Goal: Contribute content

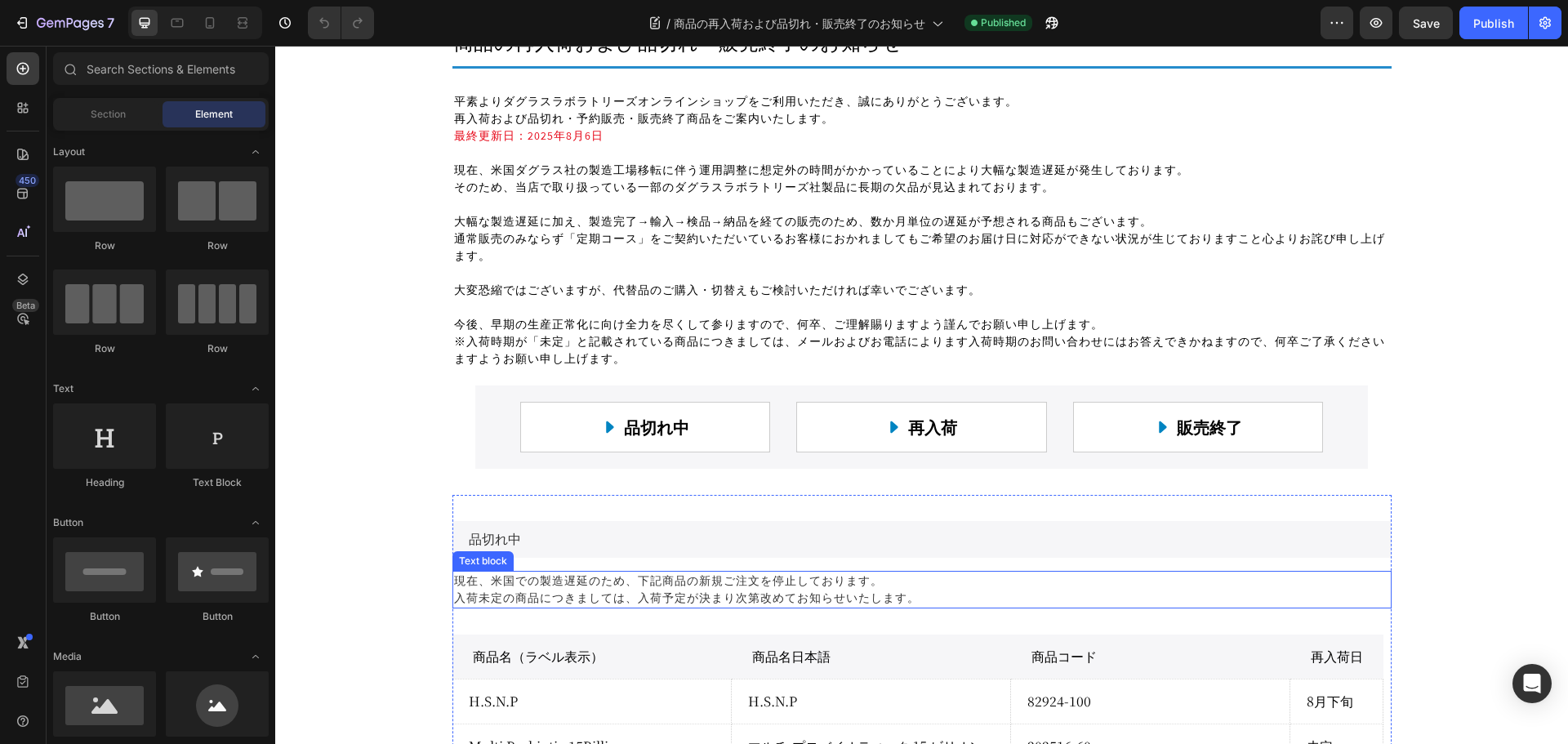
scroll to position [326, 0]
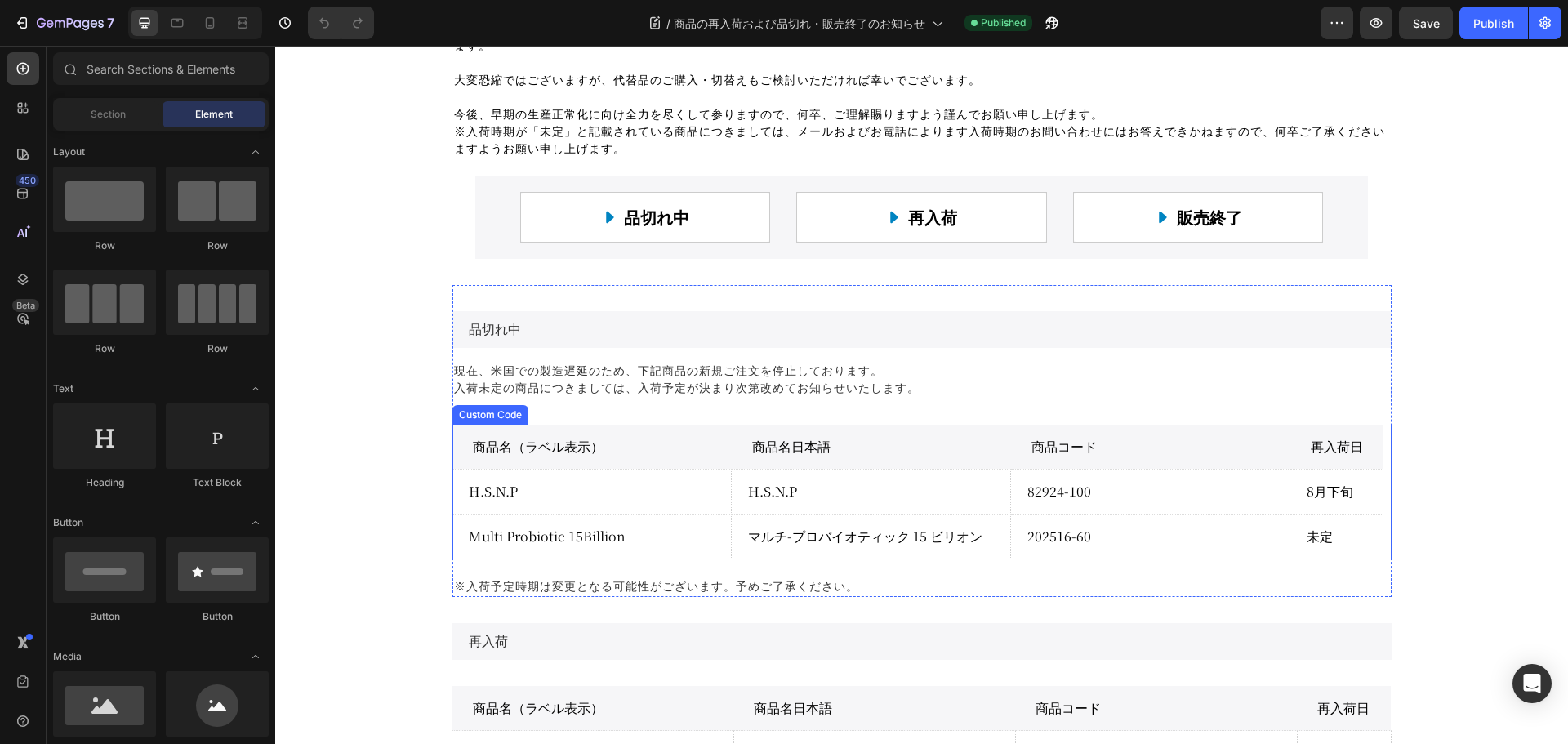
click at [1317, 541] on td "未定" at bounding box center [1337, 536] width 93 height 45
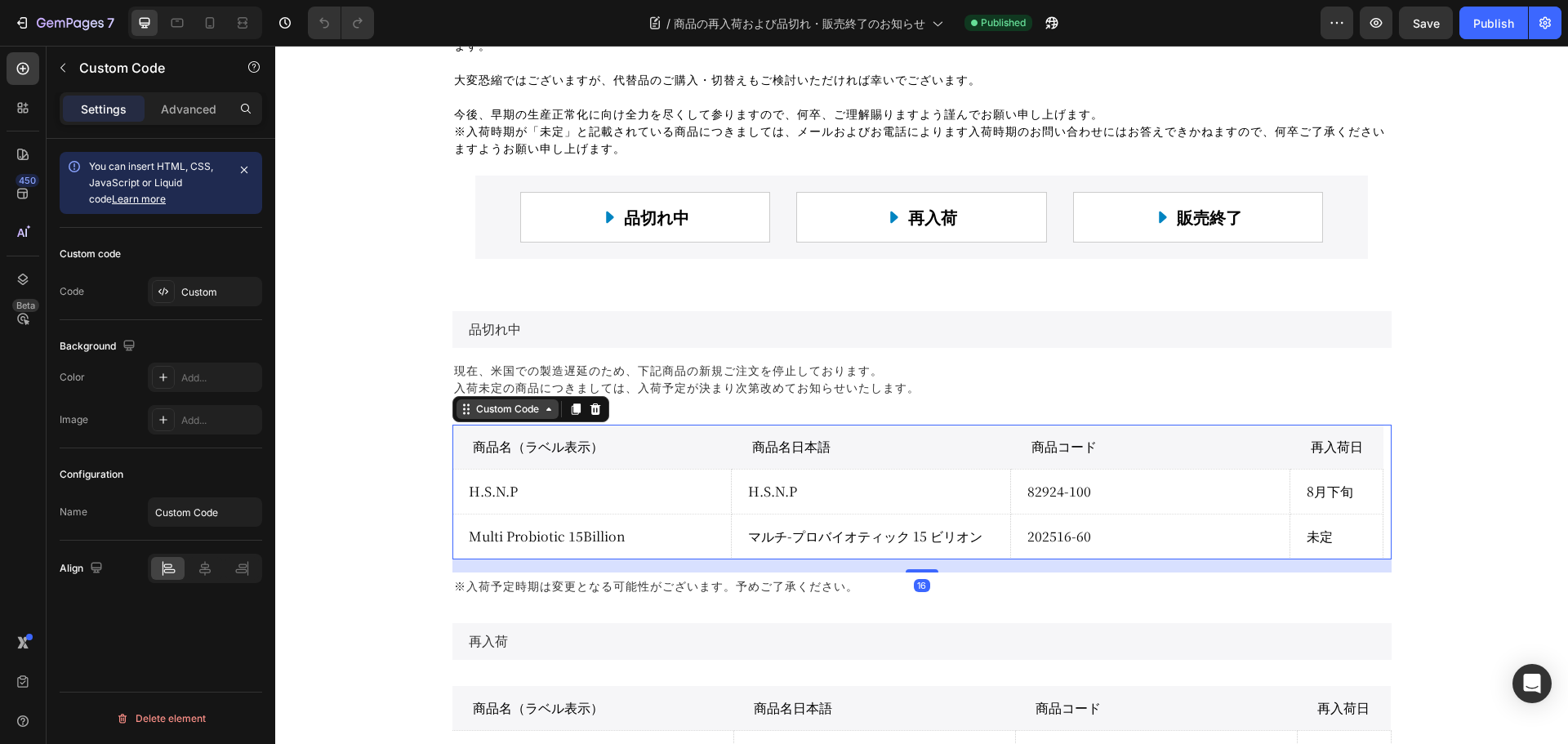
click at [493, 413] on div "Custom Code" at bounding box center [507, 409] width 69 height 15
click at [494, 409] on div "Custom Code" at bounding box center [507, 409] width 69 height 15
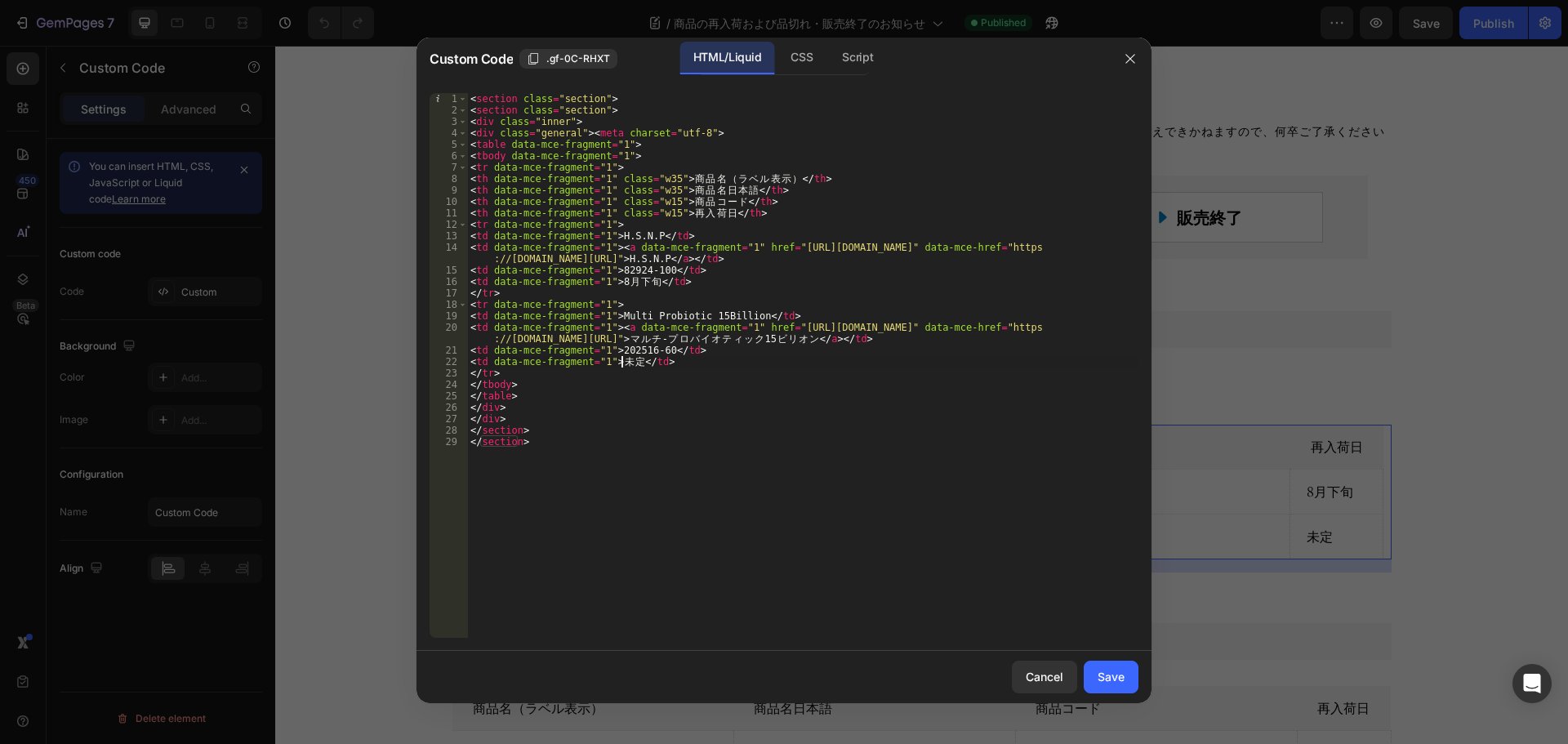
click at [627, 364] on div "< section class = "section" > < section class = "section" > < div class = "inne…" at bounding box center [802, 377] width 671 height 568
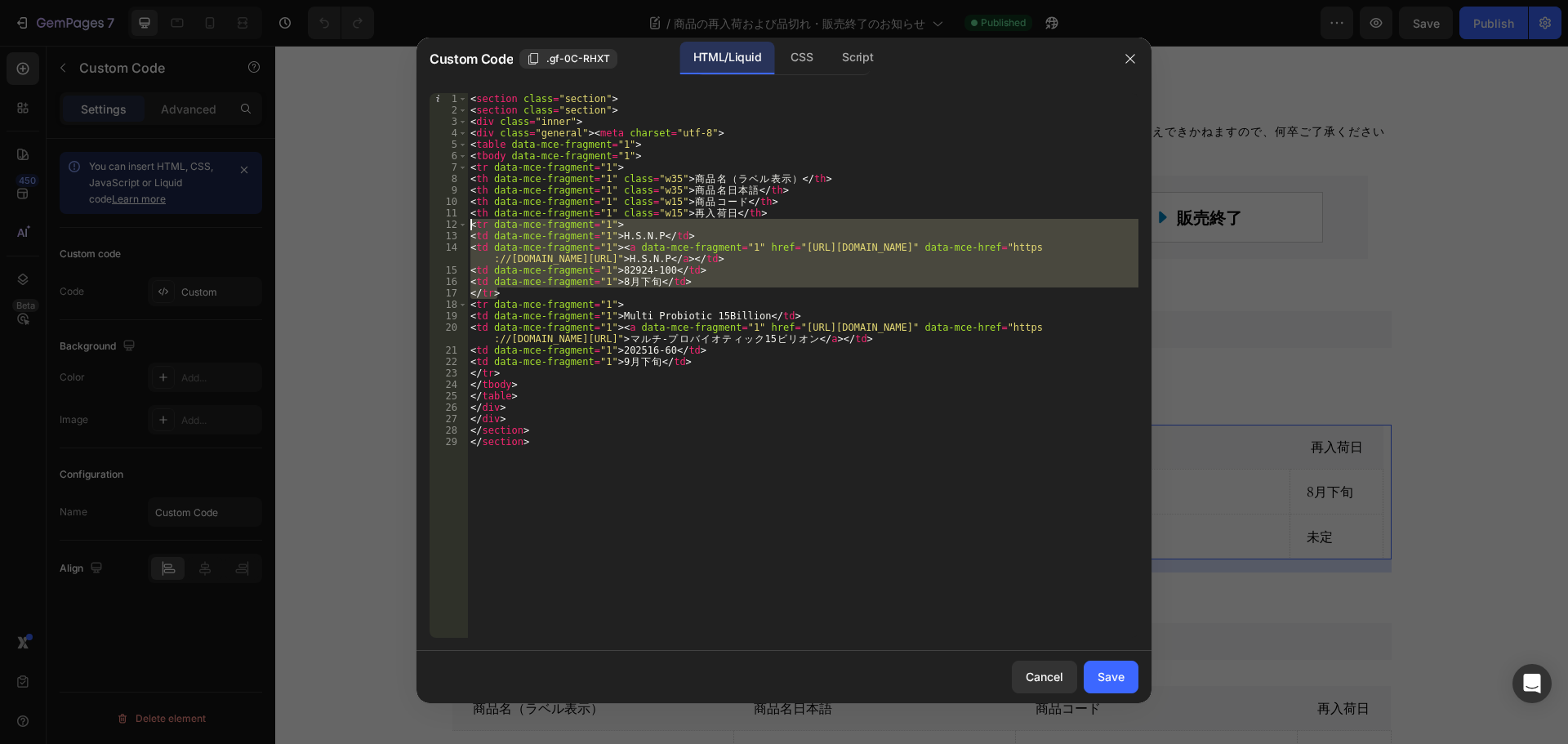
drag, startPoint x: 505, startPoint y: 295, endPoint x: 473, endPoint y: 223, distance: 78.8
click at [473, 223] on div "< section class = "section" > < section class = "section" > < div class = "inne…" at bounding box center [802, 377] width 671 height 568
type textarea "<tr data-mce-fragment="1"> <td data-mce-fragment="1">H.S.N.P</td>"
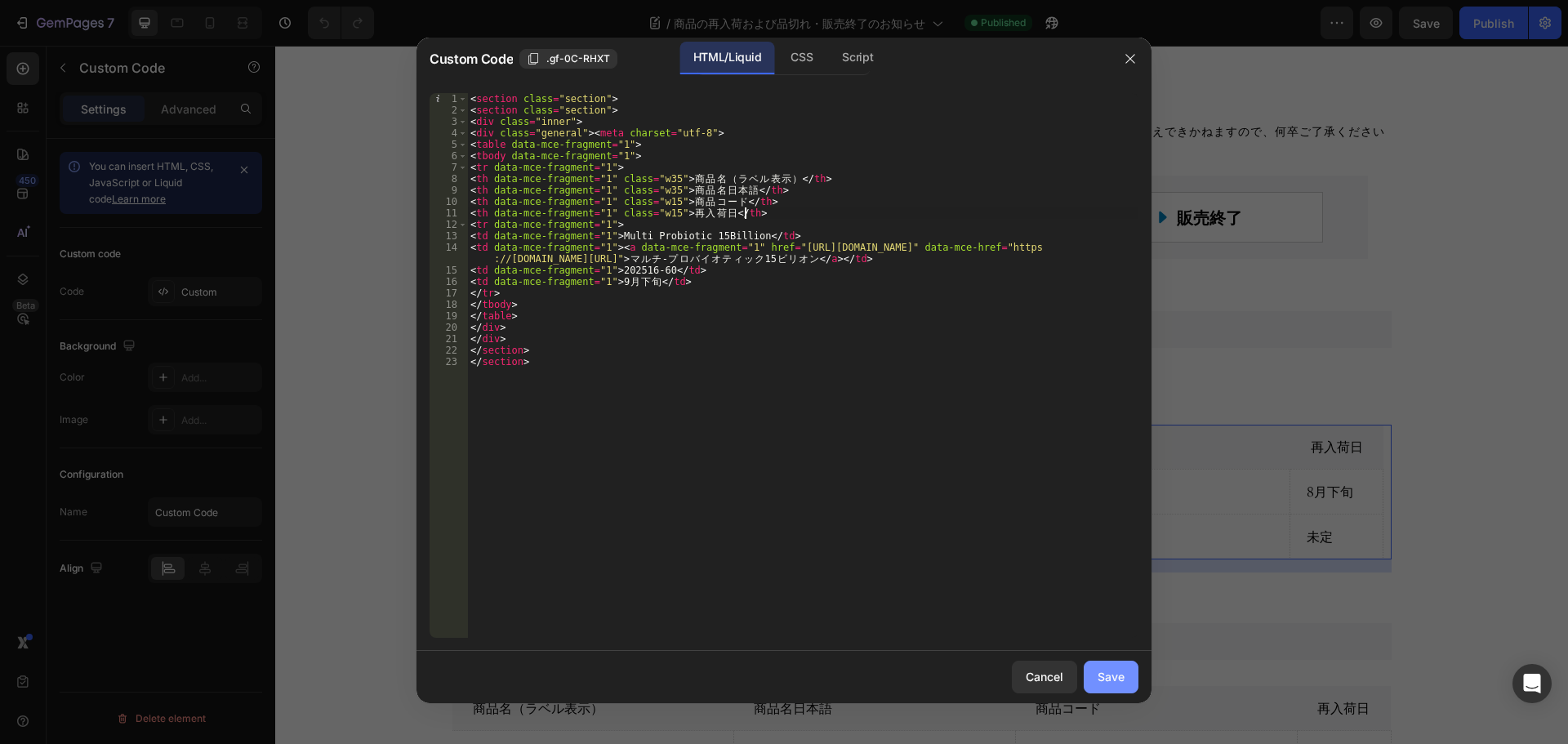
type textarea "<th data-mce-fragment="1" class="w15">再入荷日</th>"
drag, startPoint x: 1104, startPoint y: 672, endPoint x: 1108, endPoint y: 686, distance: 14.6
click at [1106, 676] on div "Save" at bounding box center [1110, 676] width 27 height 17
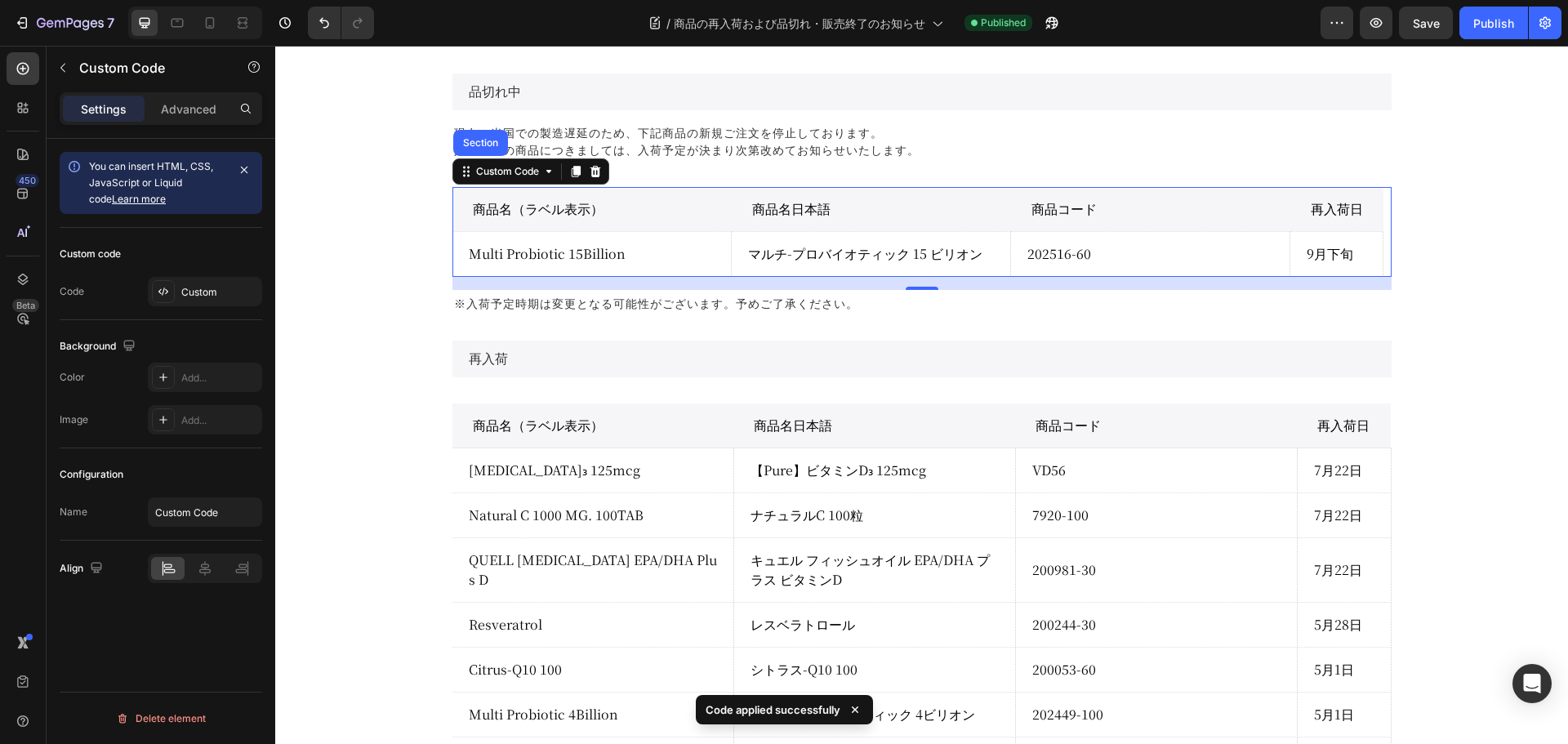
scroll to position [653, 0]
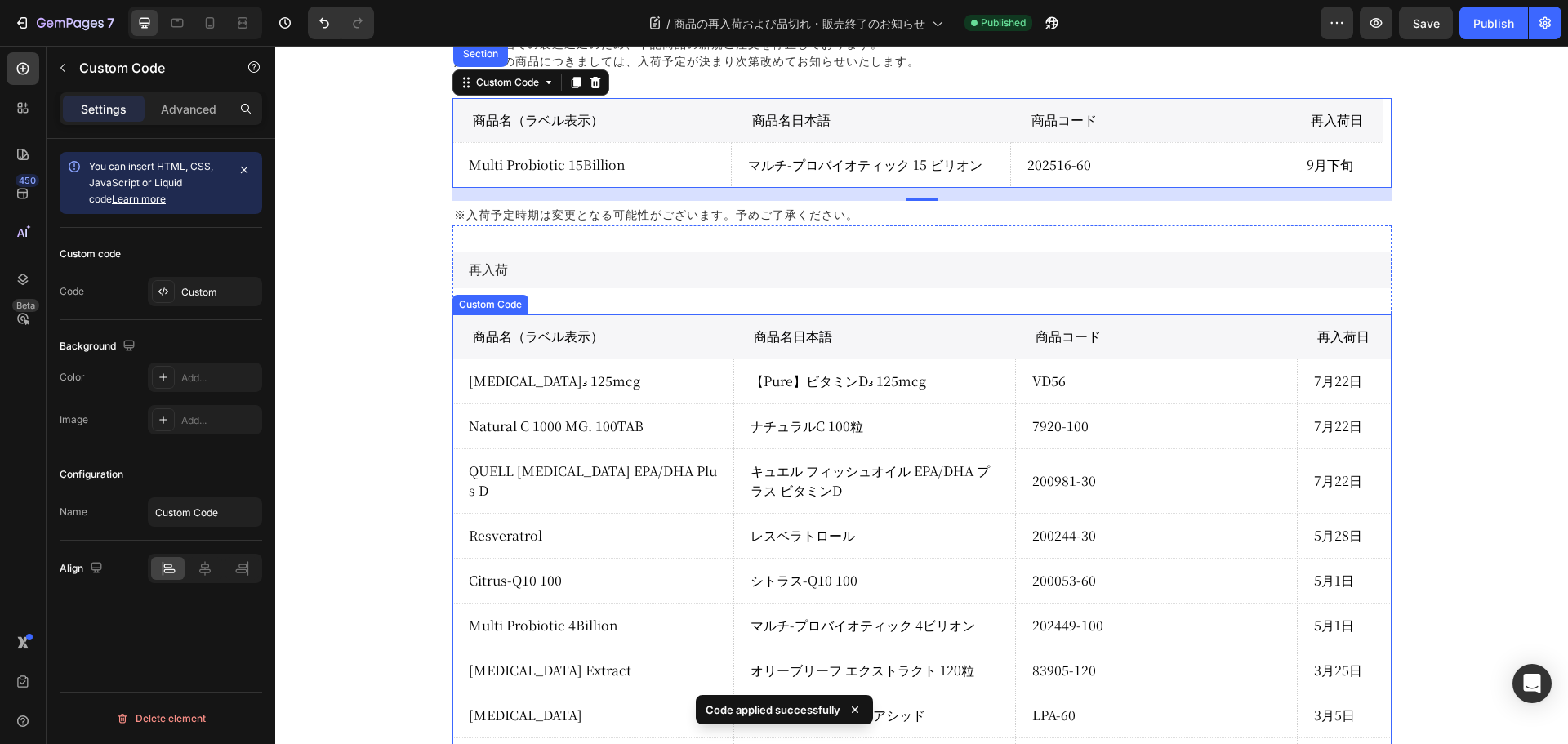
click at [483, 306] on div "Custom Code" at bounding box center [489, 305] width 69 height 15
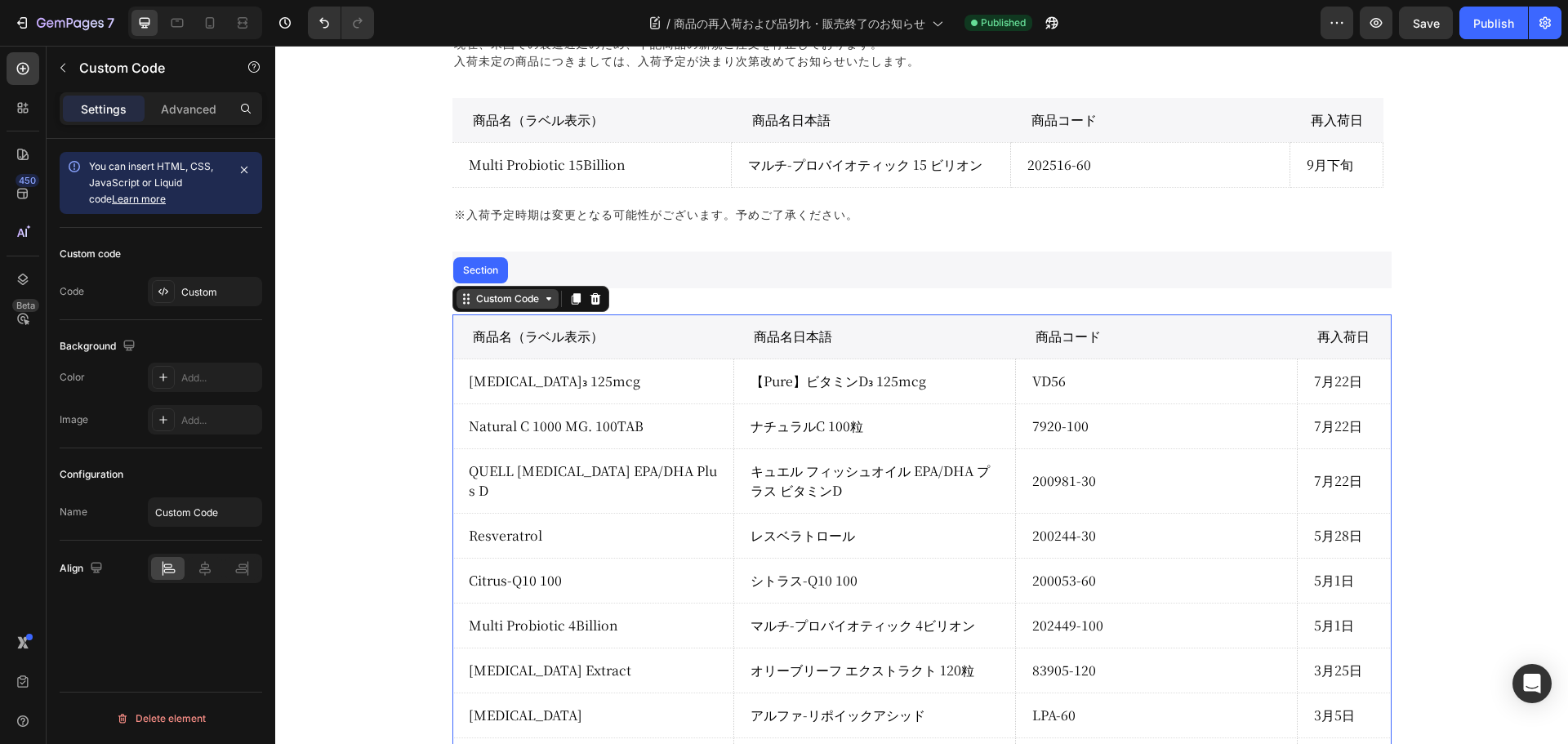
click at [483, 306] on div "Custom Code" at bounding box center [507, 299] width 69 height 15
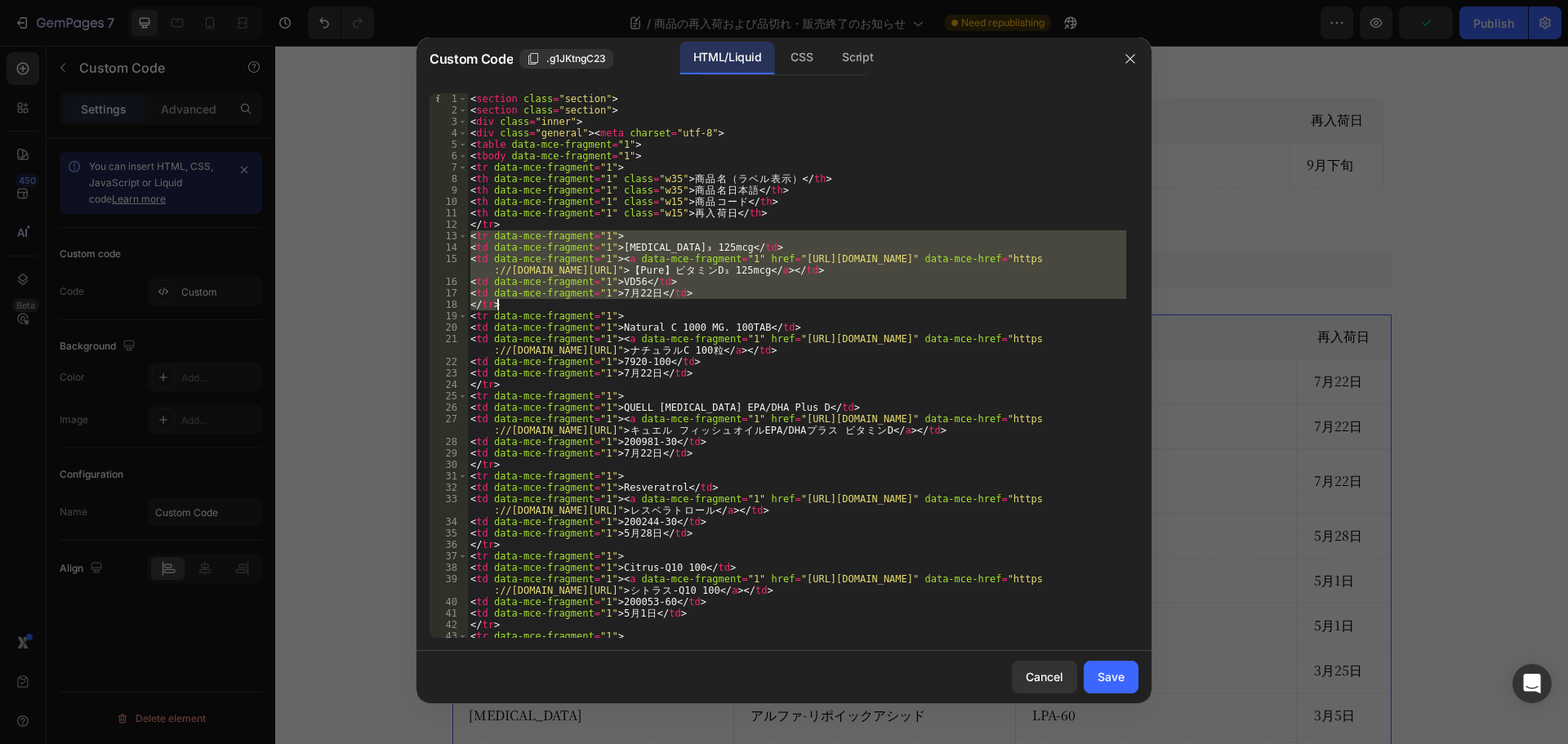
drag, startPoint x: 469, startPoint y: 236, endPoint x: 565, endPoint y: 307, distance: 119.4
click at [565, 307] on div "< section class = "section" > < section class = "section" > < div class = "inne…" at bounding box center [796, 377] width 659 height 568
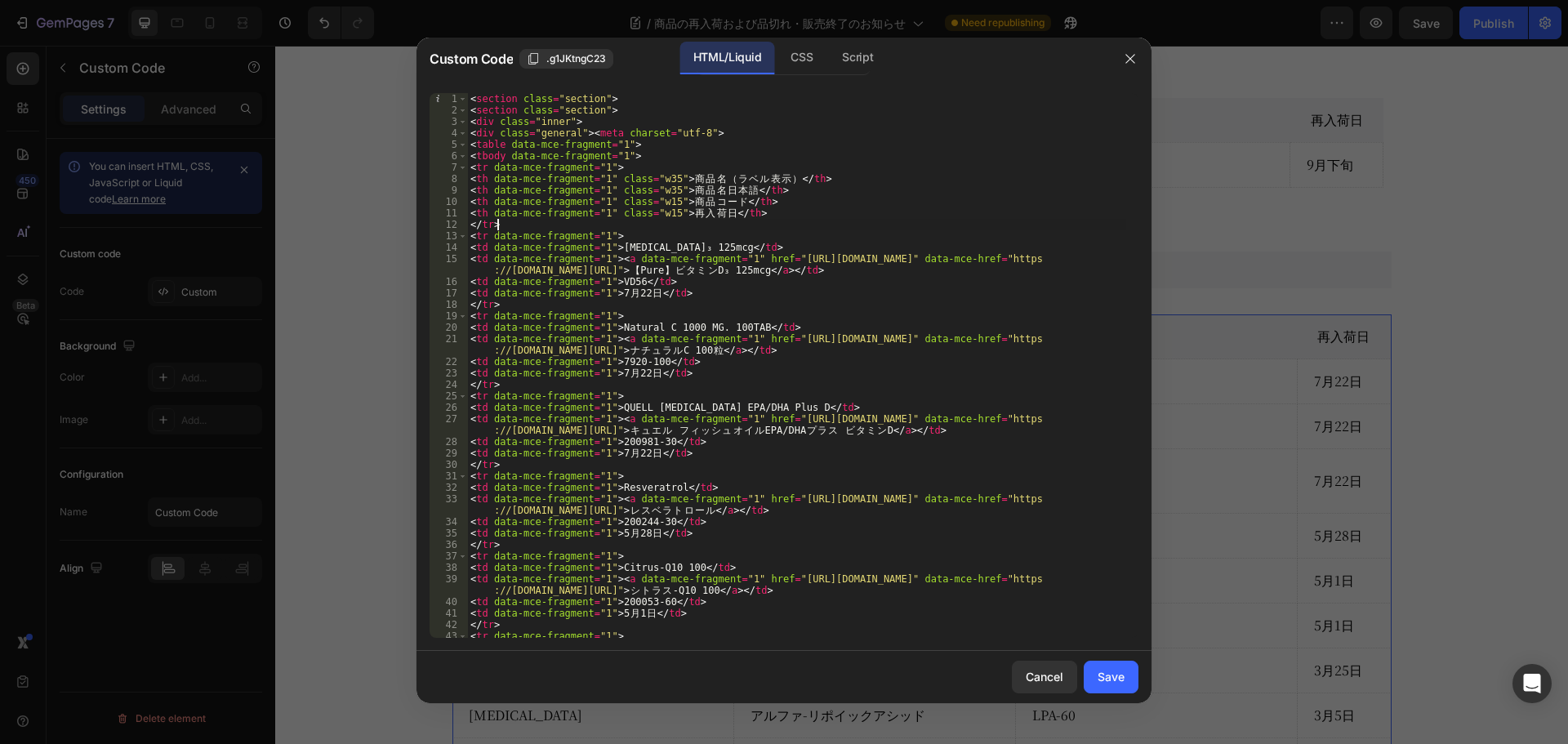
click at [509, 226] on div "< section class = "section" > < section class = "section" > < div class = "inne…" at bounding box center [796, 377] width 659 height 568
type textarea "</tr>"
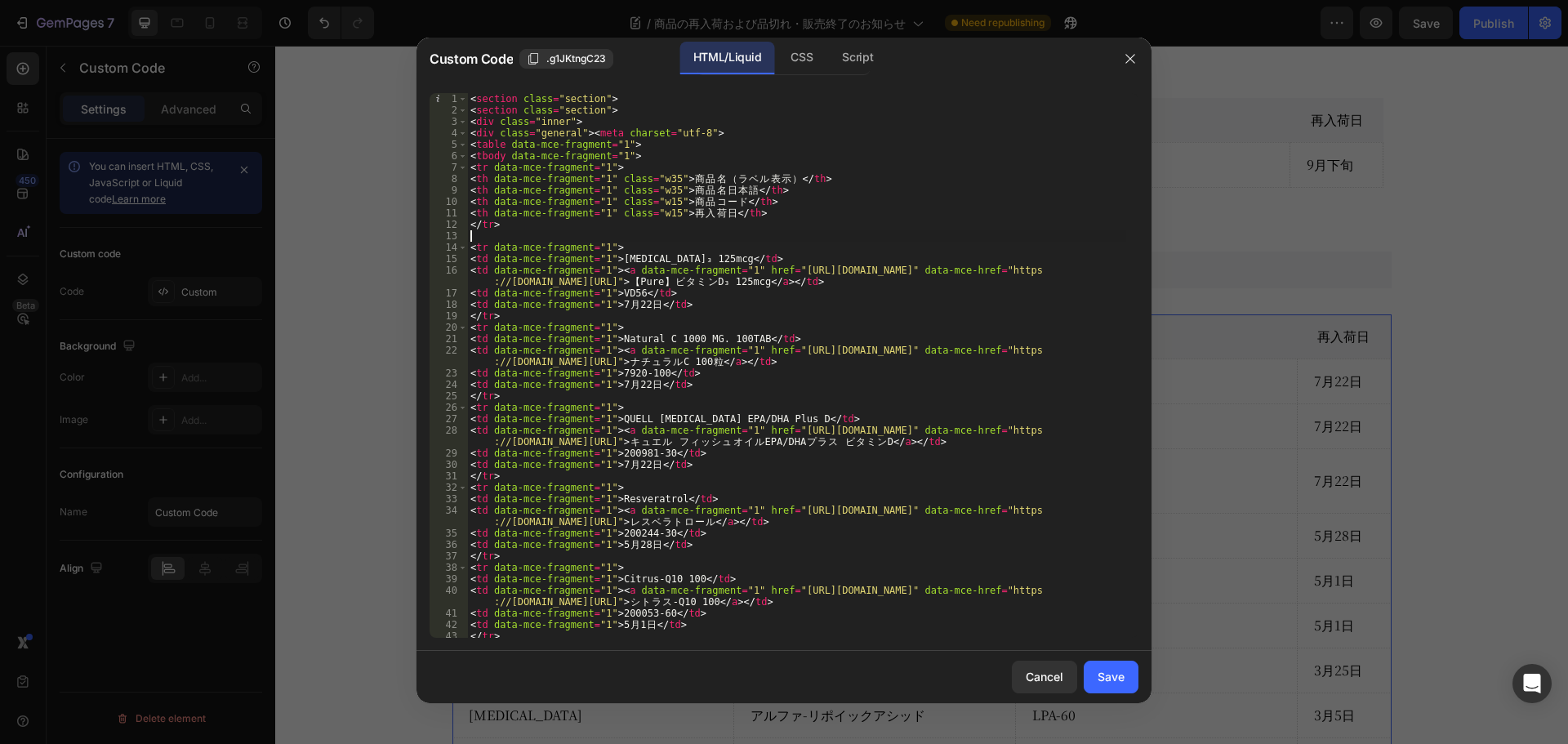
paste textarea "</tr>"
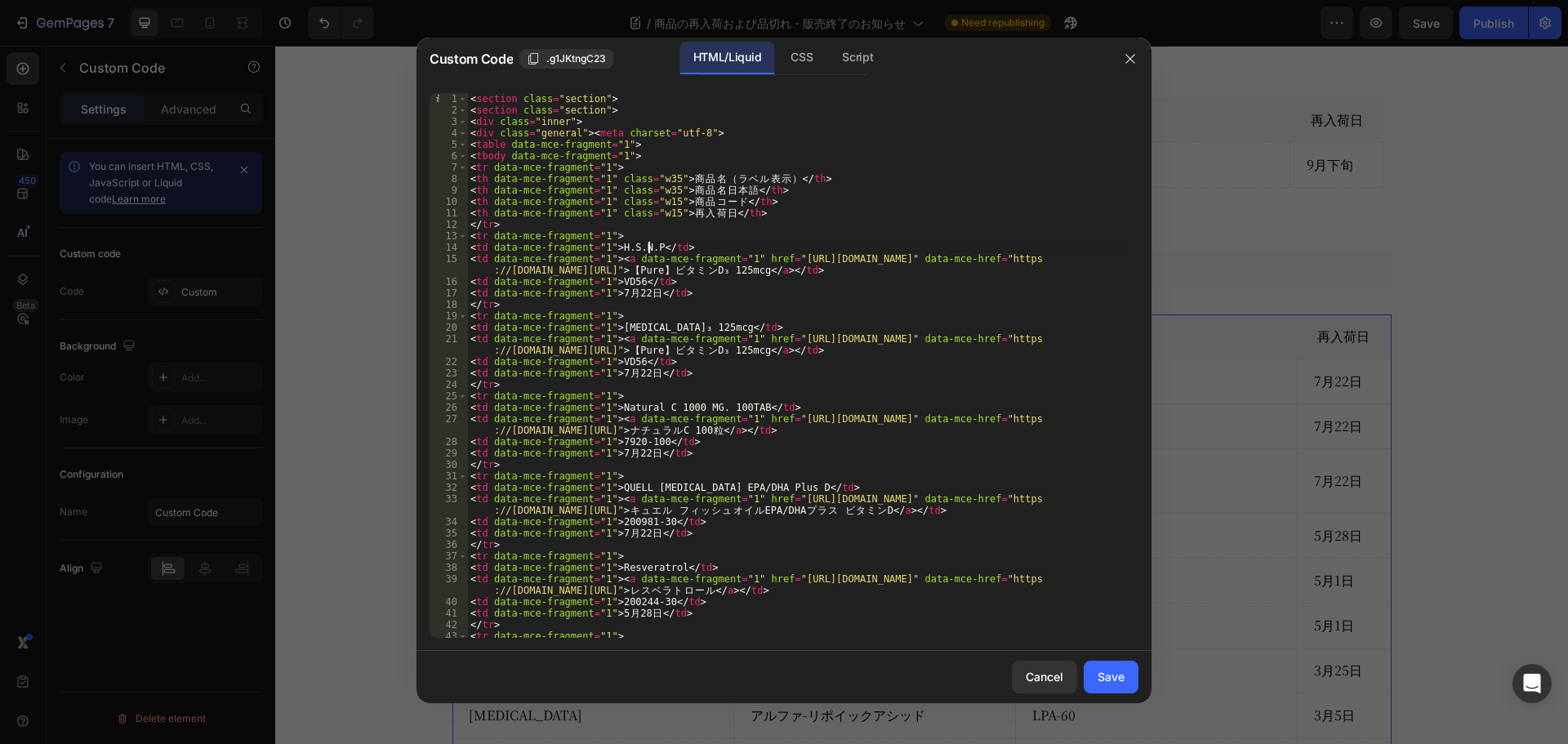
scroll to position [0, 15]
click at [687, 259] on div "< section class = "section" > < section class = "section" > < div class = "inne…" at bounding box center [796, 377] width 659 height 568
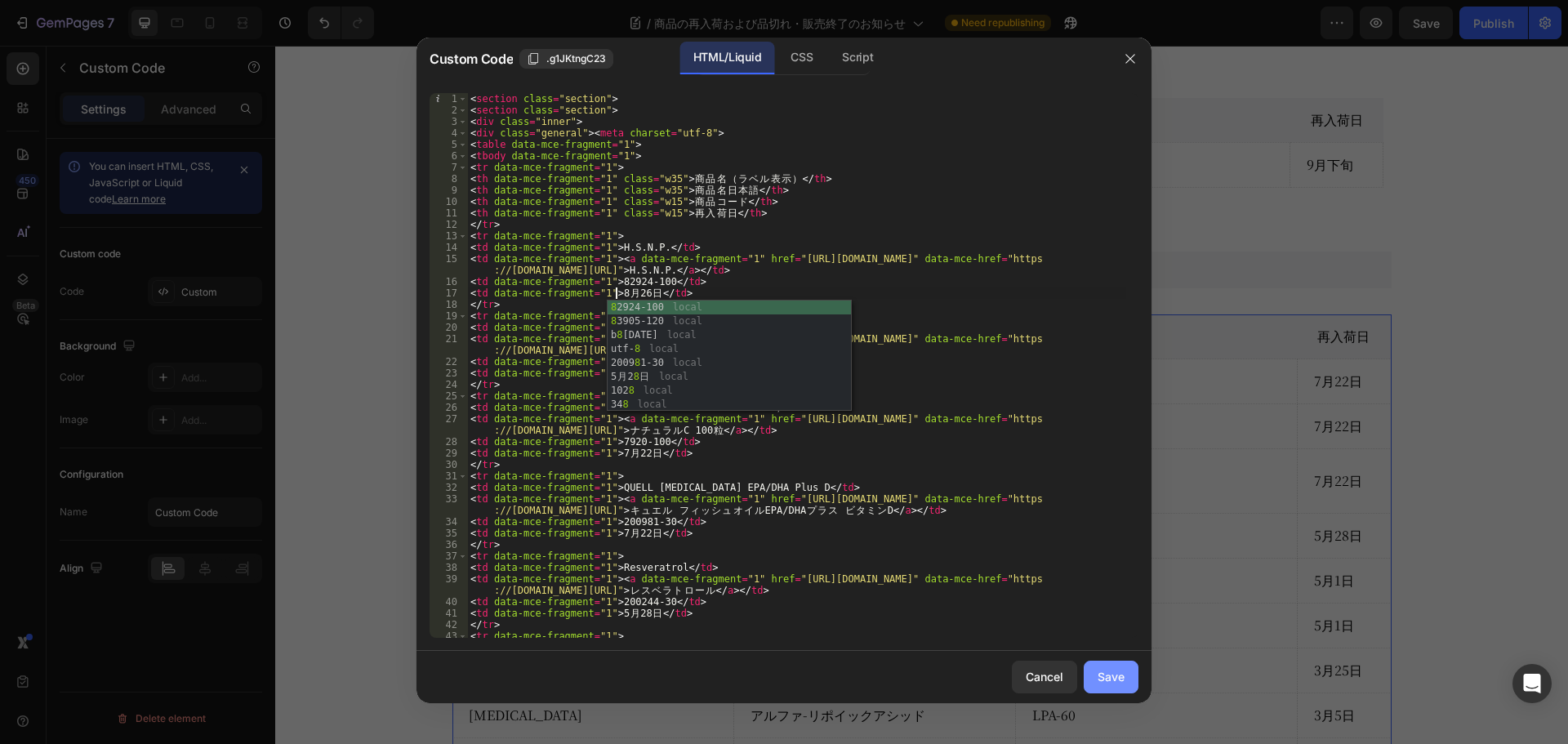
type textarea "<td data-mce-fragment="1">8月26日</td>"
click at [1118, 669] on div "Save" at bounding box center [1110, 676] width 27 height 17
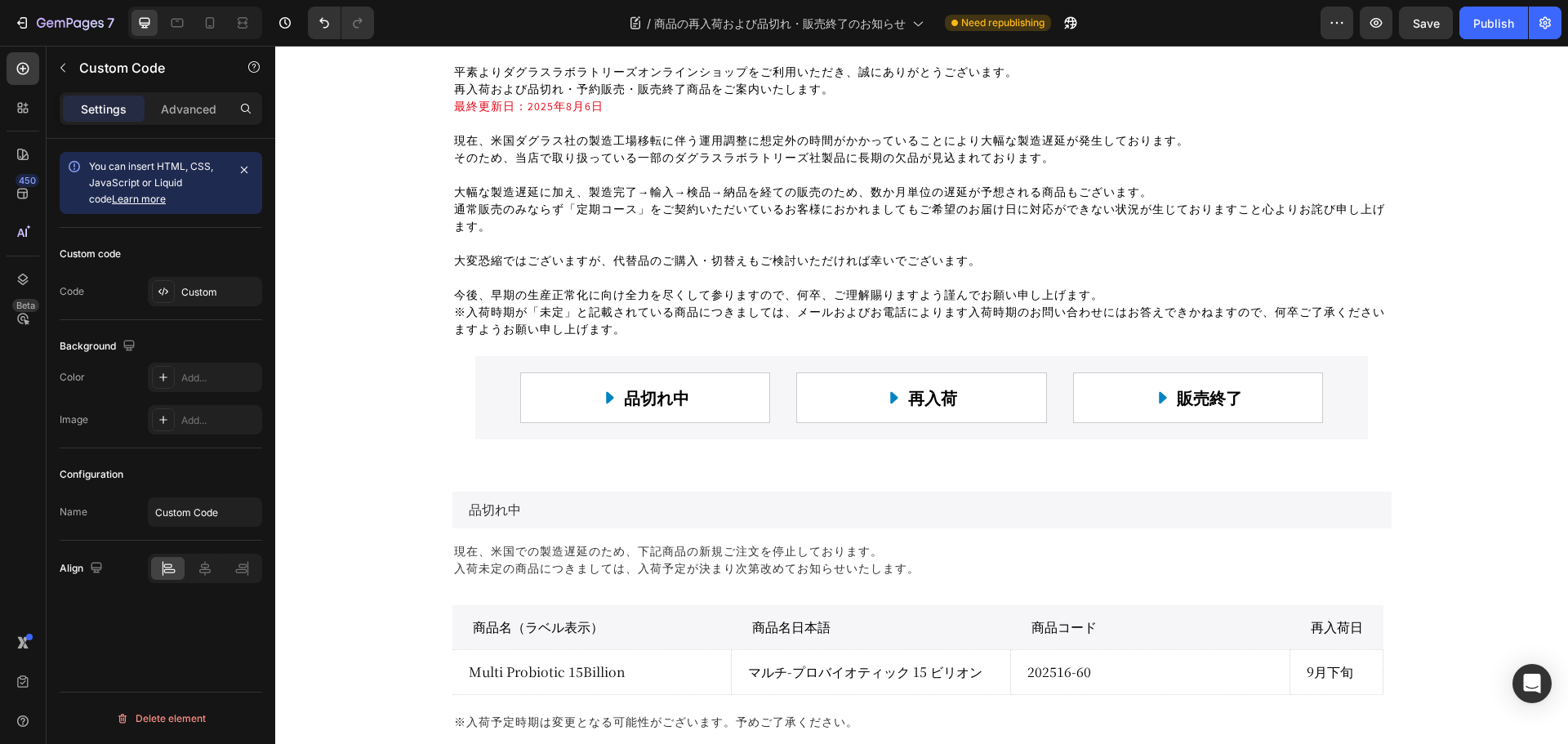
scroll to position [0, 0]
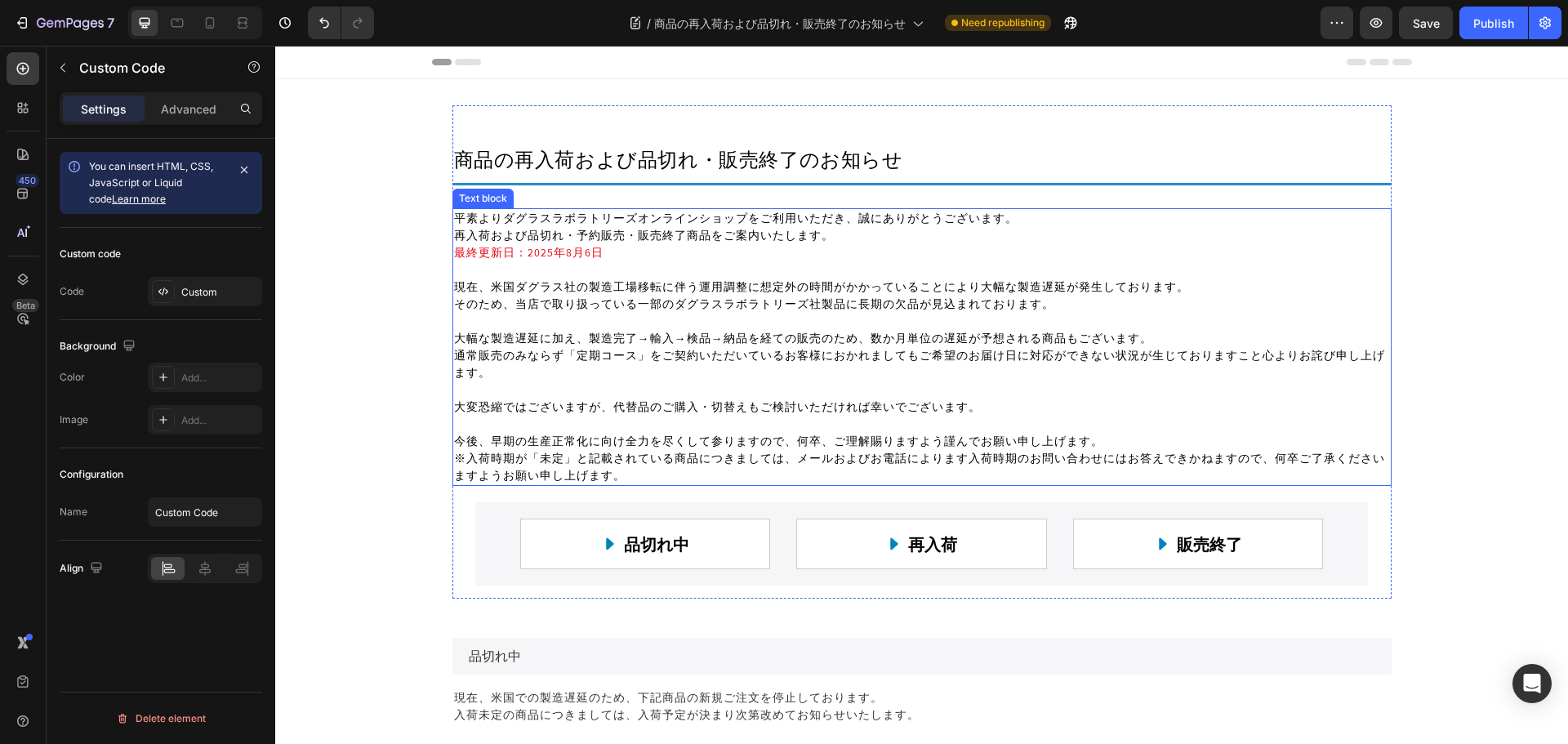
click at [578, 250] on span "最終更新日：2025年8月6日" at bounding box center [528, 252] width 150 height 15
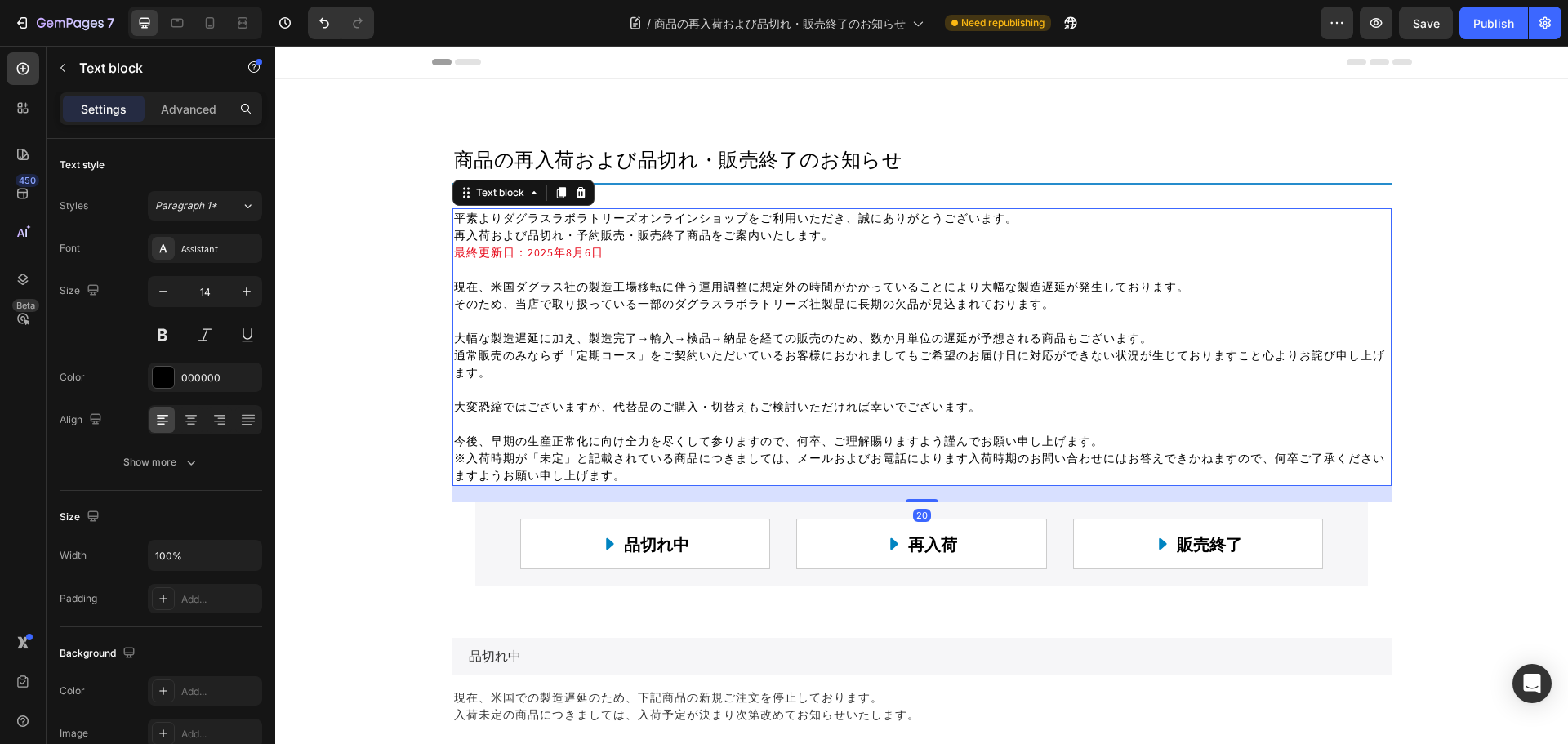
click at [583, 254] on span "最終更新日：2025年8月6日" at bounding box center [528, 252] width 150 height 15
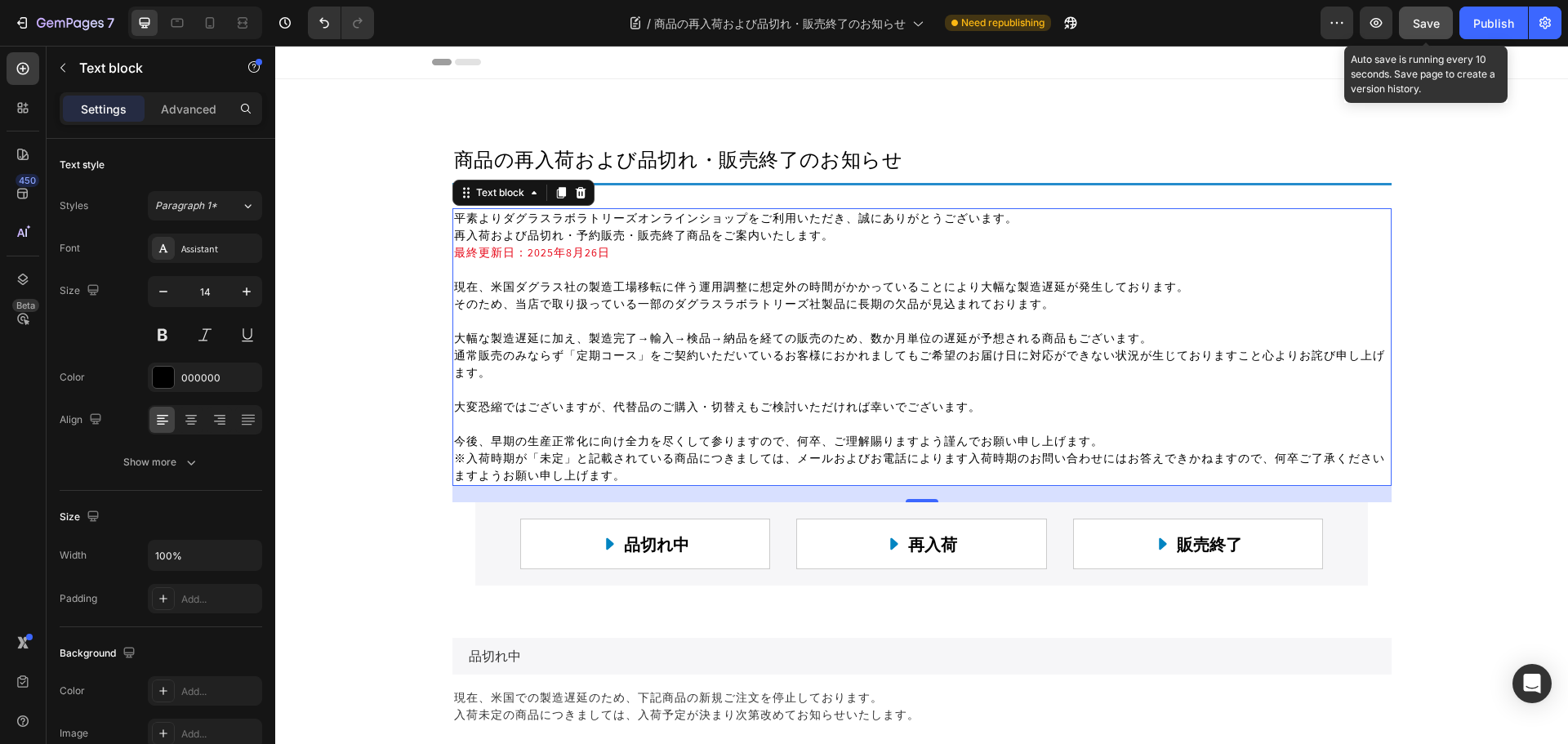
click at [1435, 22] on span "Save" at bounding box center [1426, 23] width 27 height 14
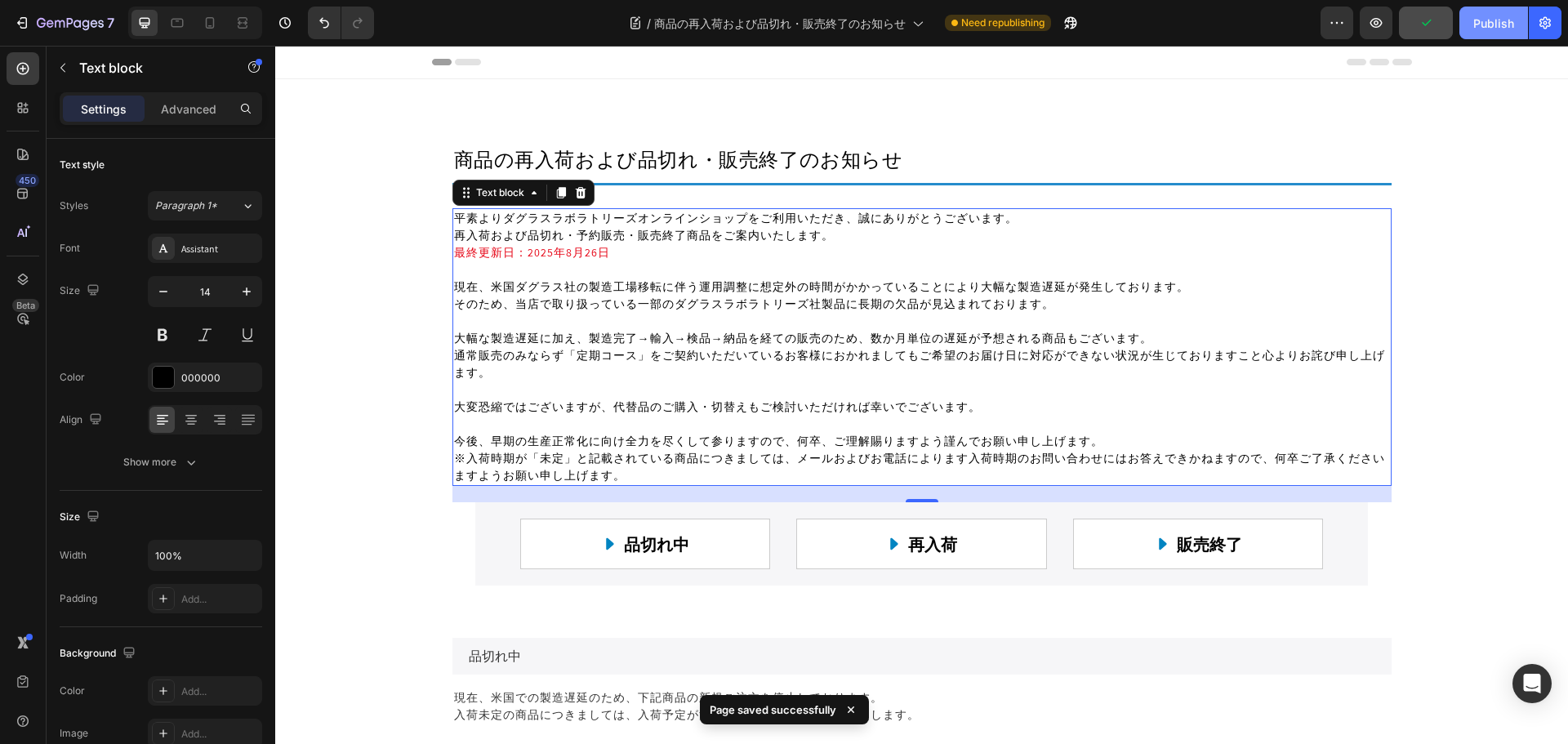
click at [1497, 22] on div "Publish" at bounding box center [1493, 23] width 41 height 17
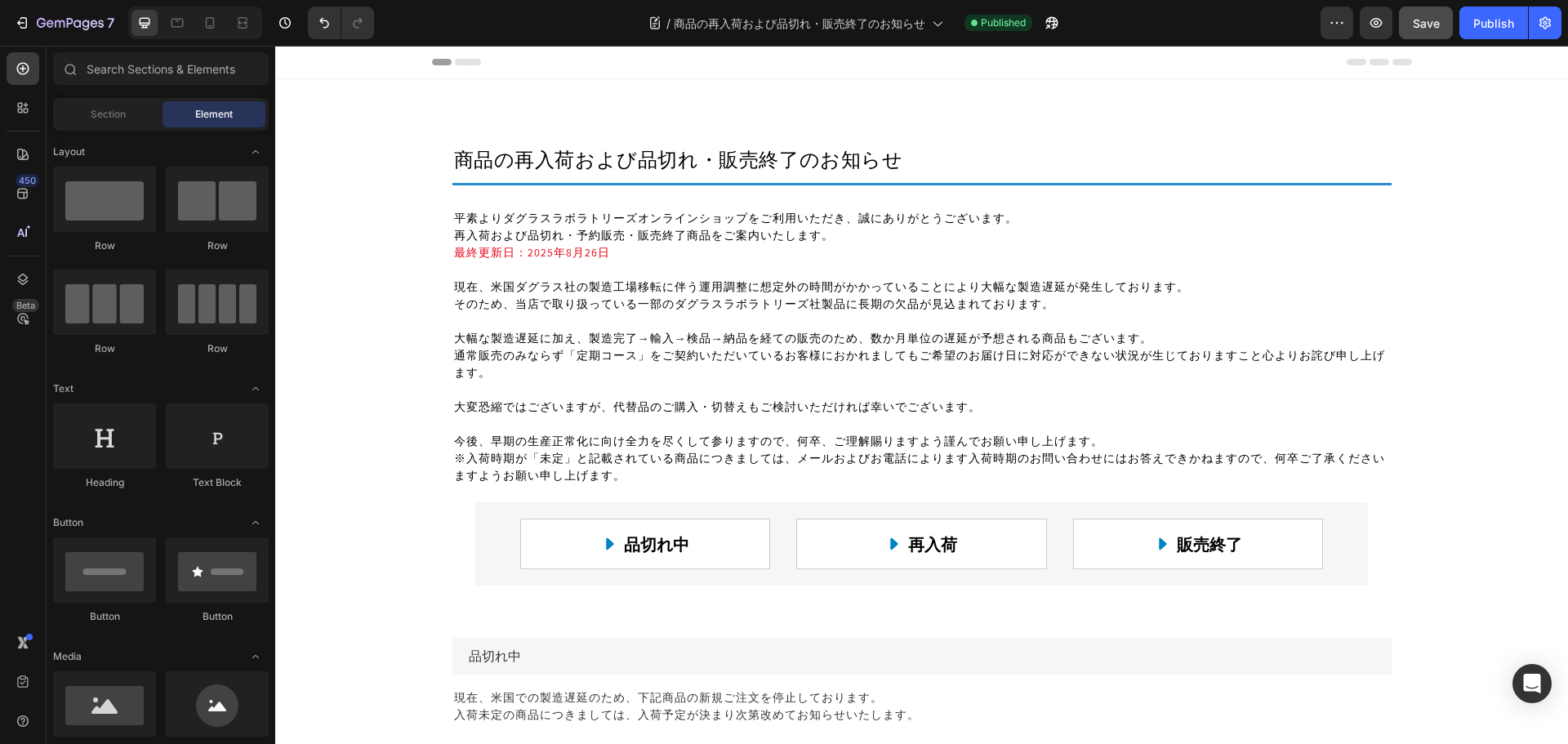
click at [50, 27] on icon "button" at bounding box center [50, 23] width 7 height 7
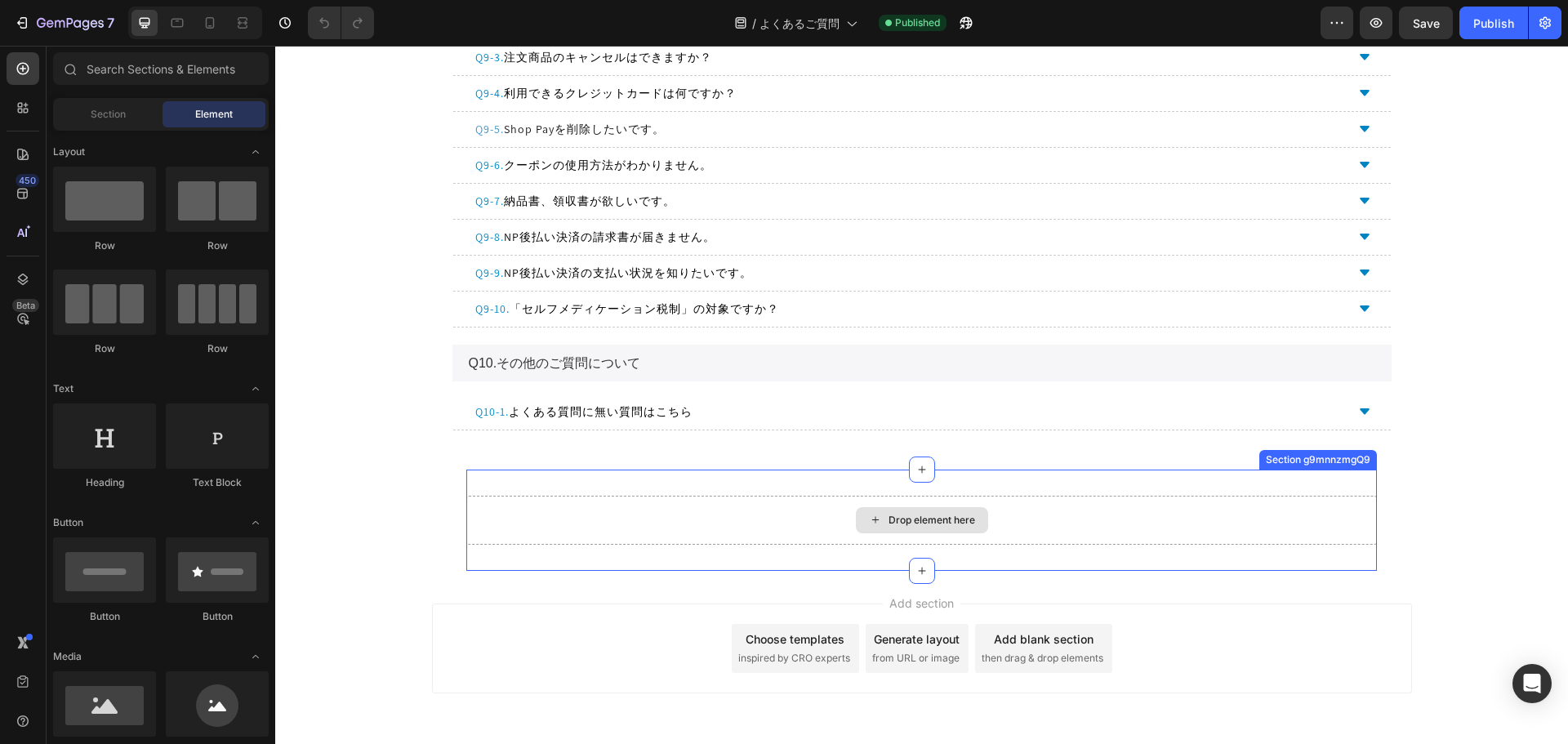
scroll to position [3102, 0]
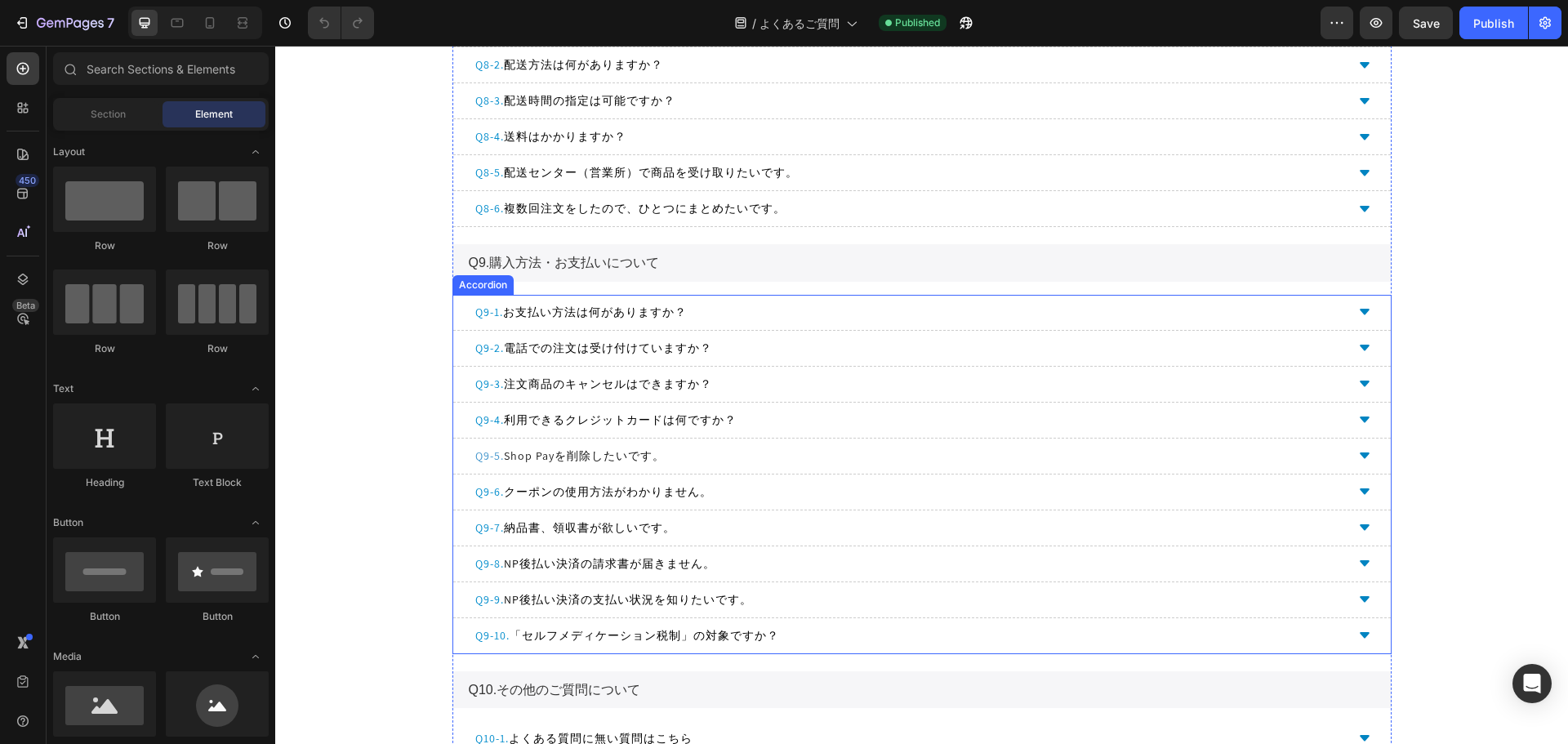
click at [783, 462] on div "Q9-5. 　Shop Payを削除したいです。" at bounding box center [909, 456] width 872 height 22
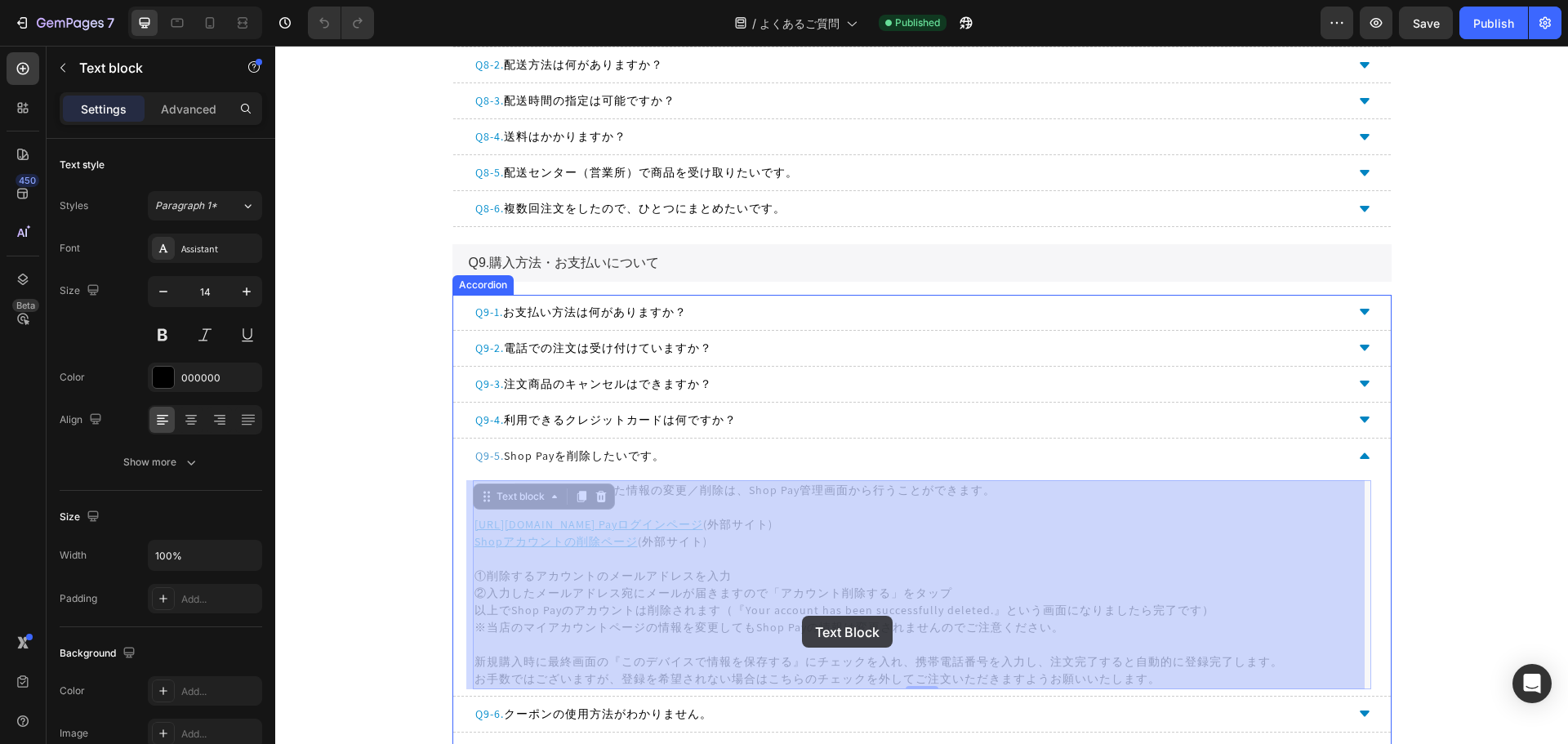
drag, startPoint x: 468, startPoint y: 623, endPoint x: 801, endPoint y: 616, distance: 333.1
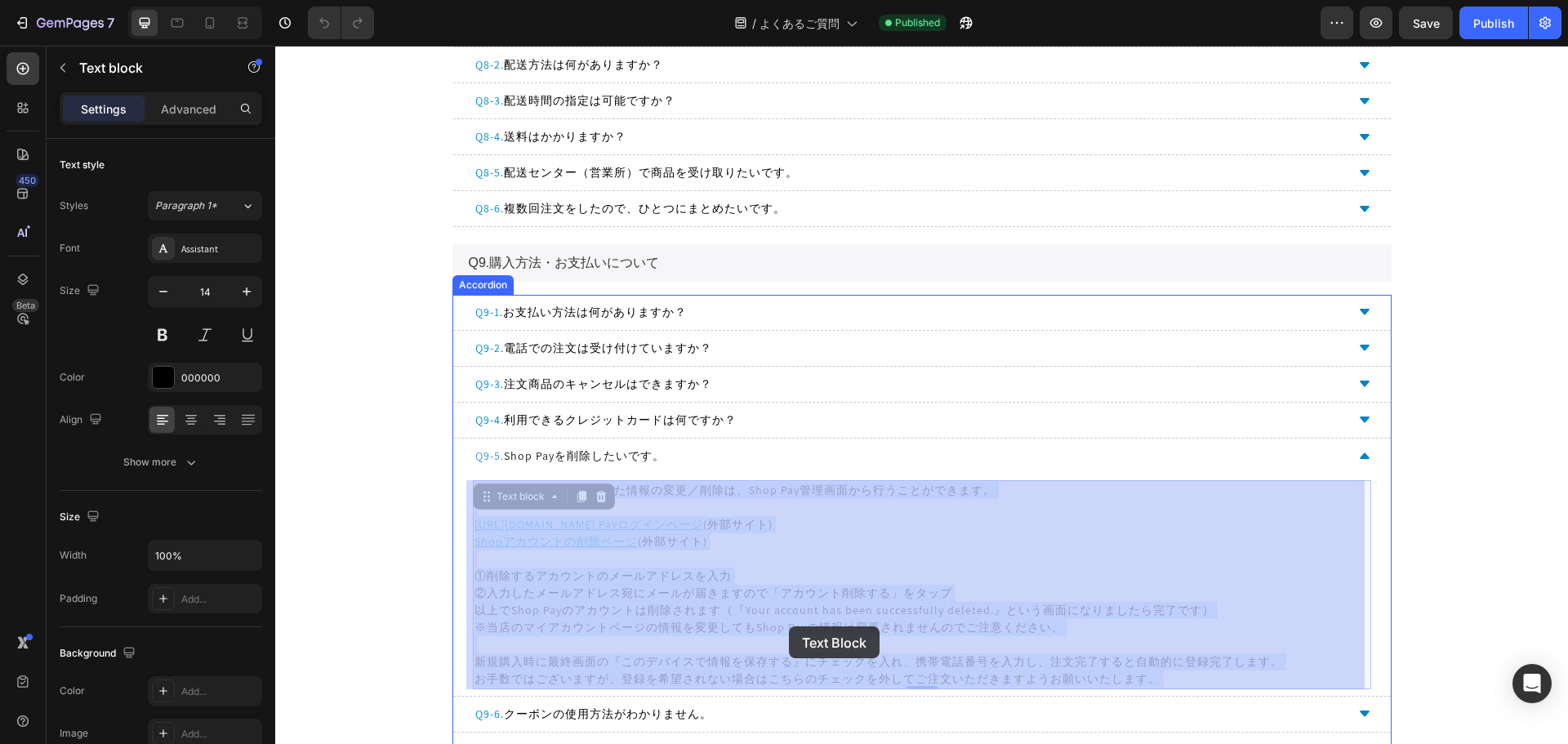
drag, startPoint x: 1071, startPoint y: 621, endPoint x: 788, endPoint y: 626, distance: 283.0
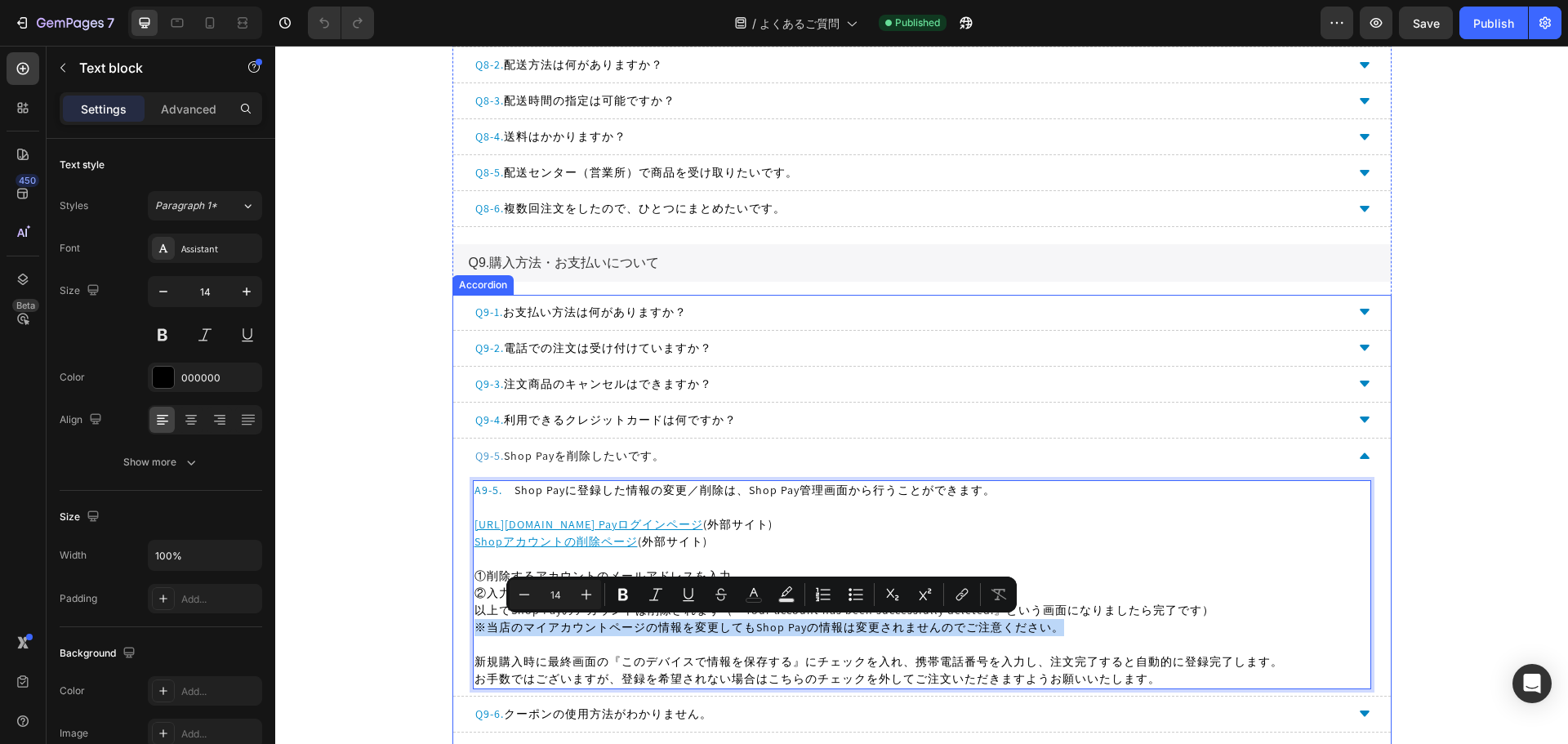
drag, startPoint x: 1059, startPoint y: 623, endPoint x: 459, endPoint y: 627, distance: 600.0
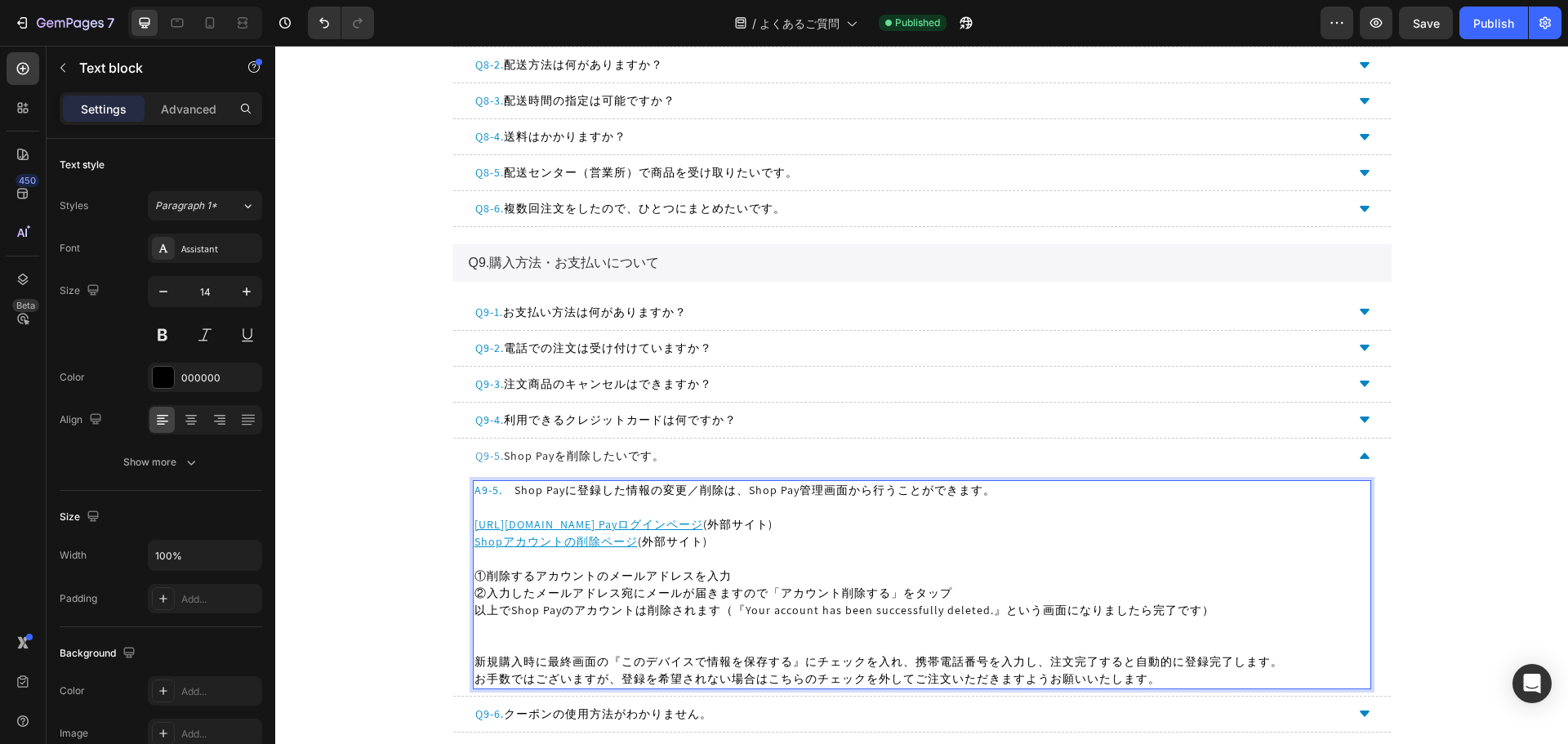
click at [595, 501] on p "https://shop.app/pay/authentication/loginShop Payログインページ (外部サイト) Shopアカウントの削除ペー…" at bounding box center [921, 524] width 895 height 52
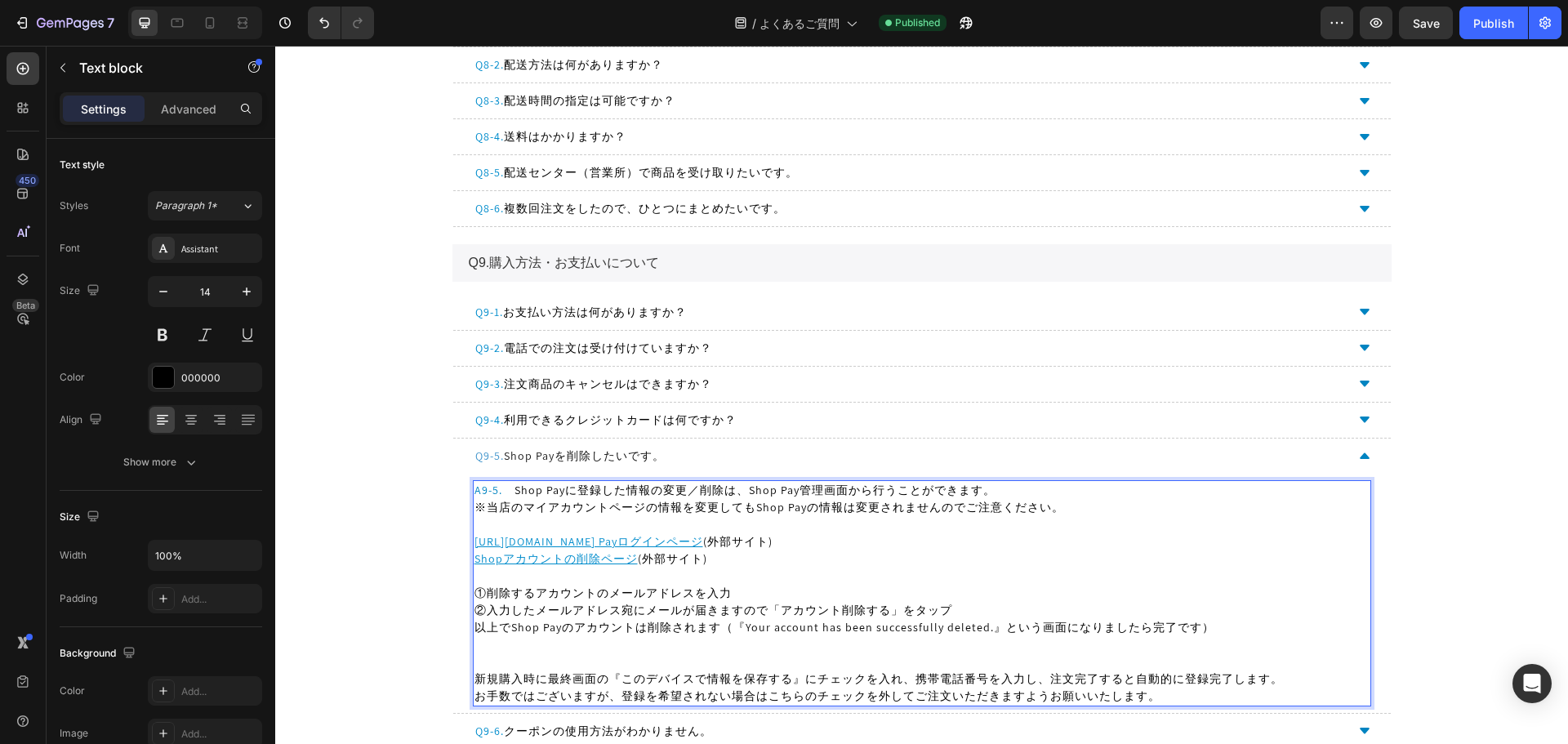
click at [612, 653] on p "Rich Text Editor. Editing area: main" at bounding box center [921, 662] width 895 height 17
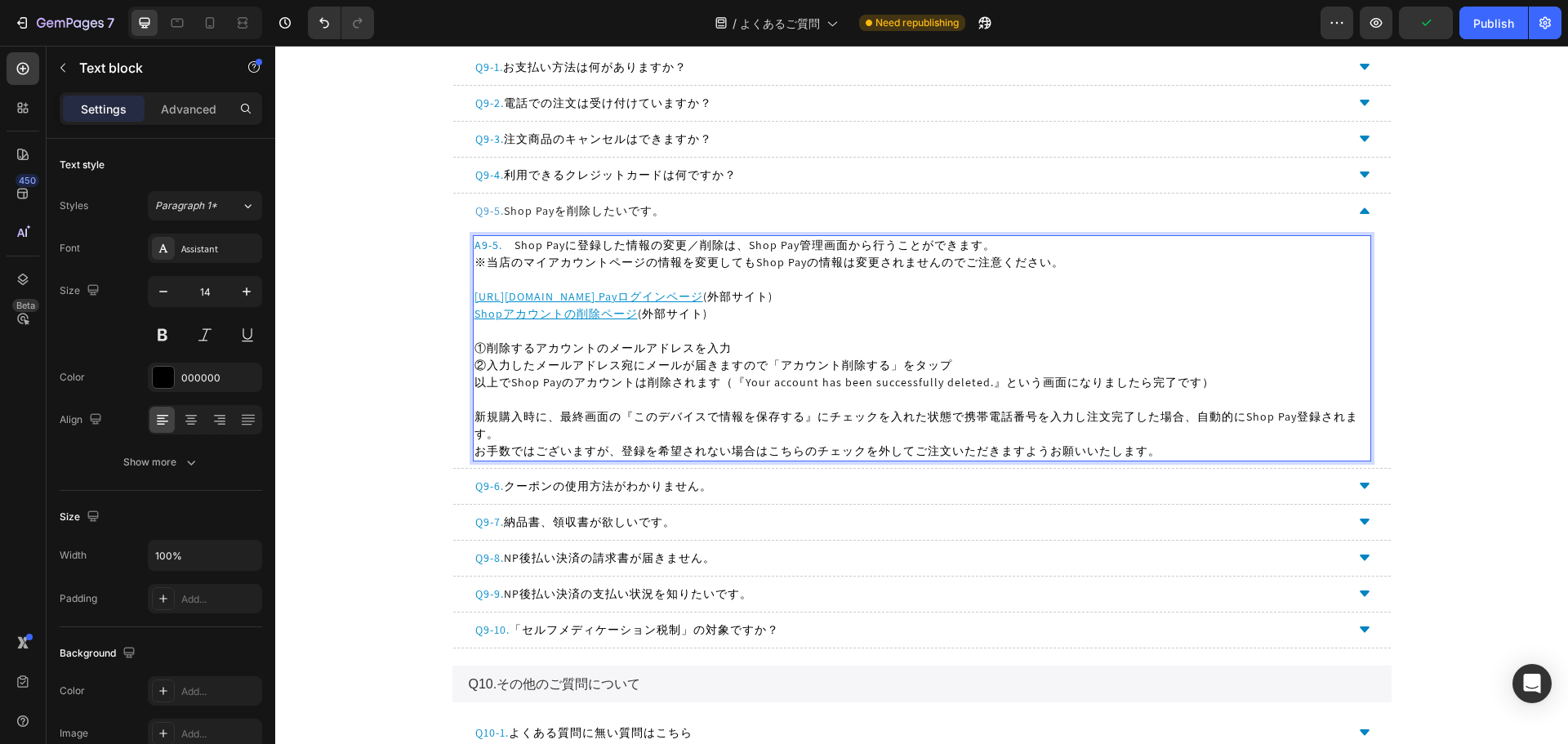
scroll to position [3592, 0]
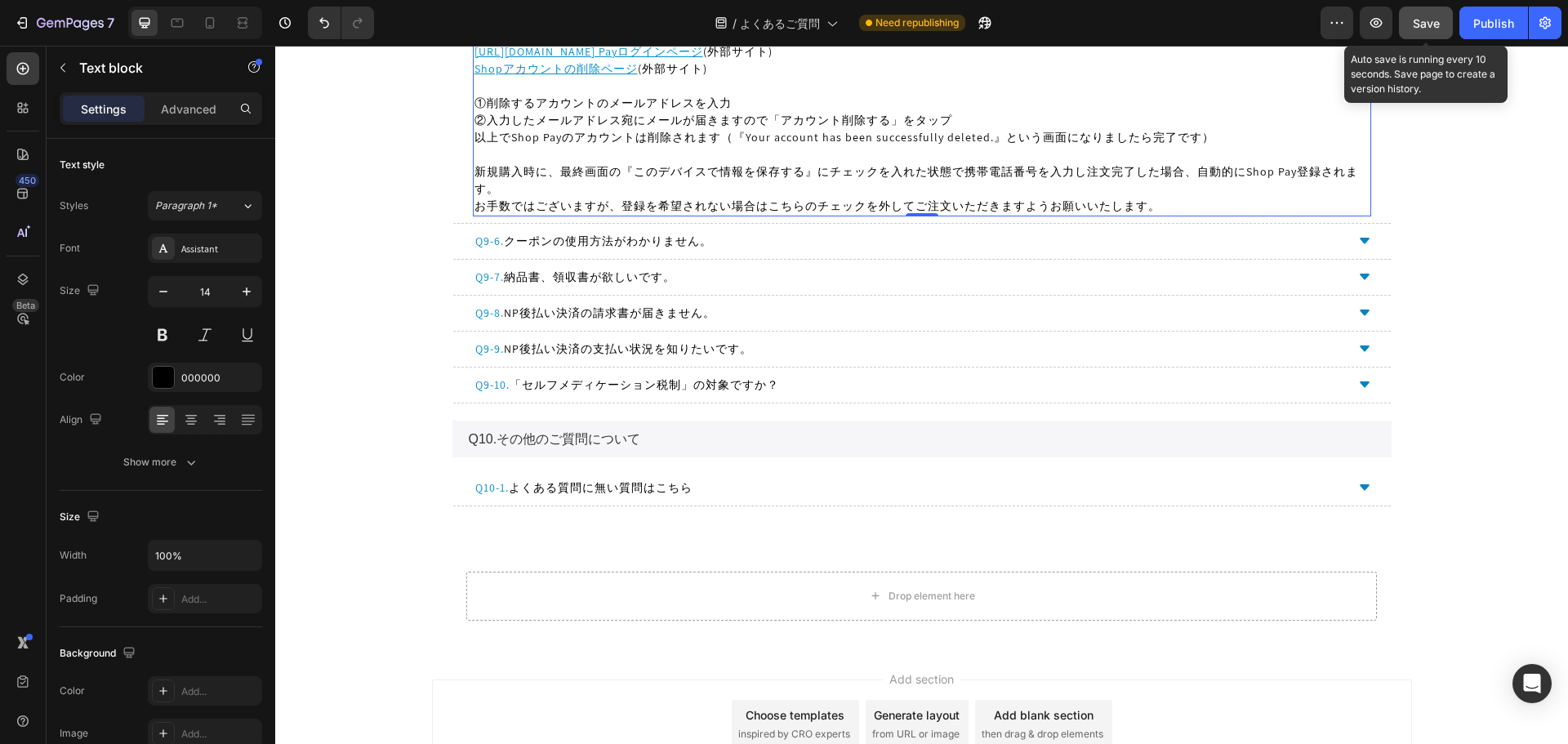
click at [1428, 22] on span "Save" at bounding box center [1426, 23] width 27 height 14
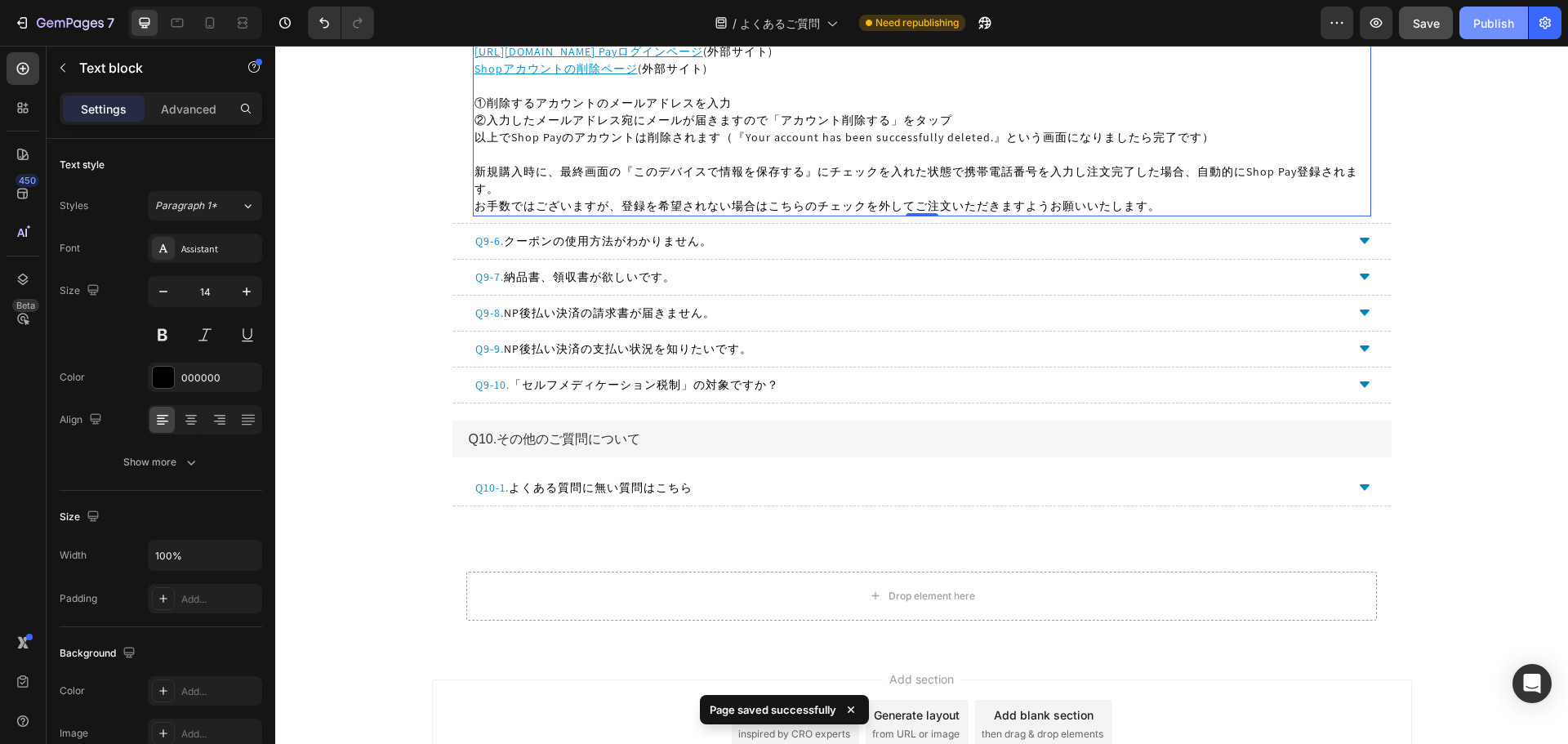
click at [1489, 11] on button "Publish" at bounding box center [1493, 22] width 68 height 32
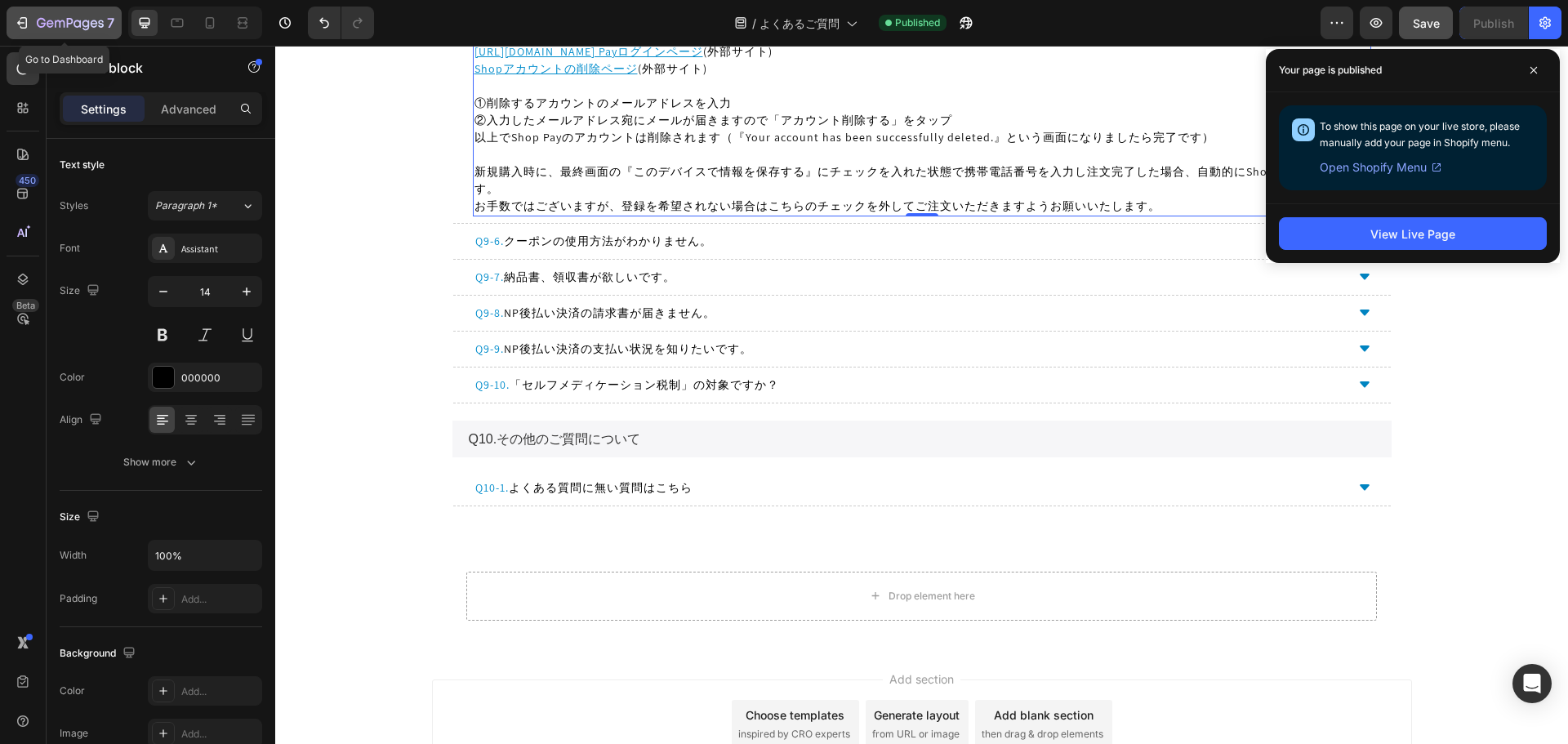
click at [58, 23] on icon "button" at bounding box center [70, 24] width 67 height 14
